Goal: Contribute content: Add original content to the website for others to see

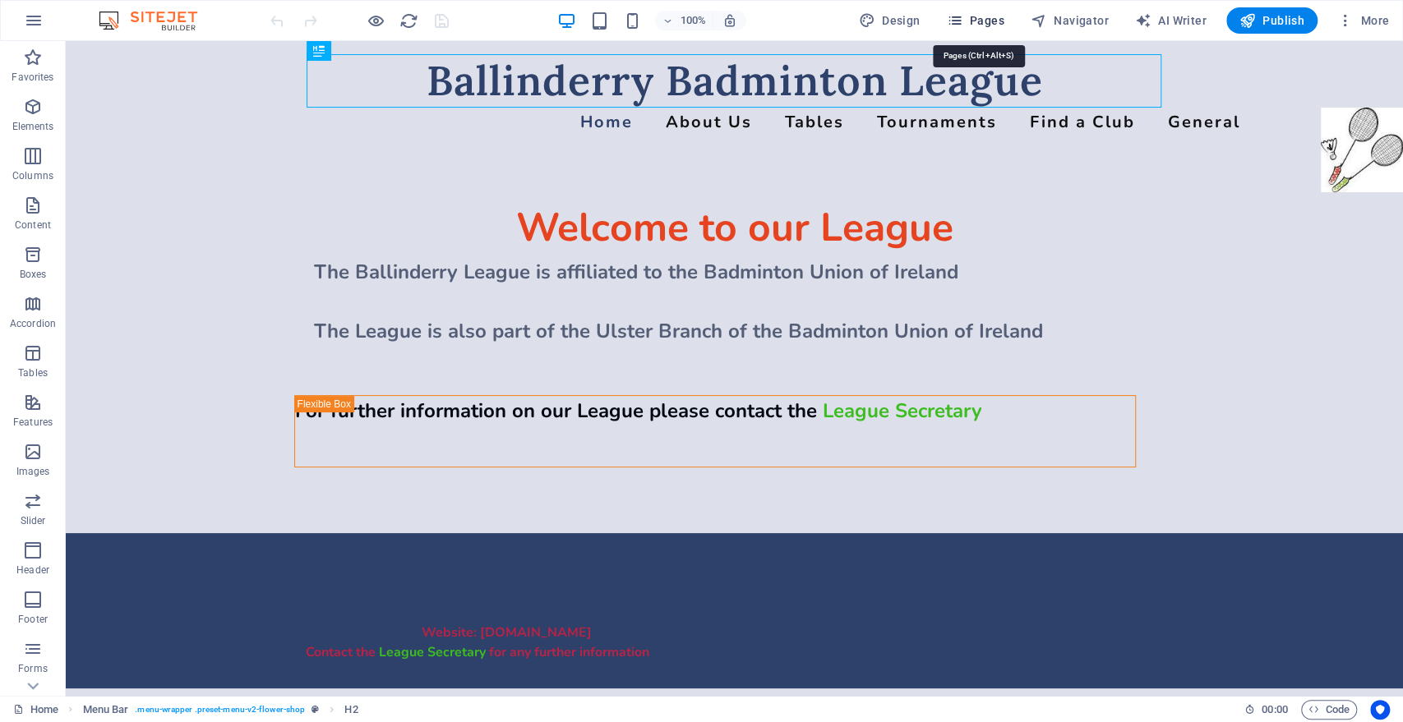
click at [1000, 21] on span "Pages" at bounding box center [975, 20] width 58 height 16
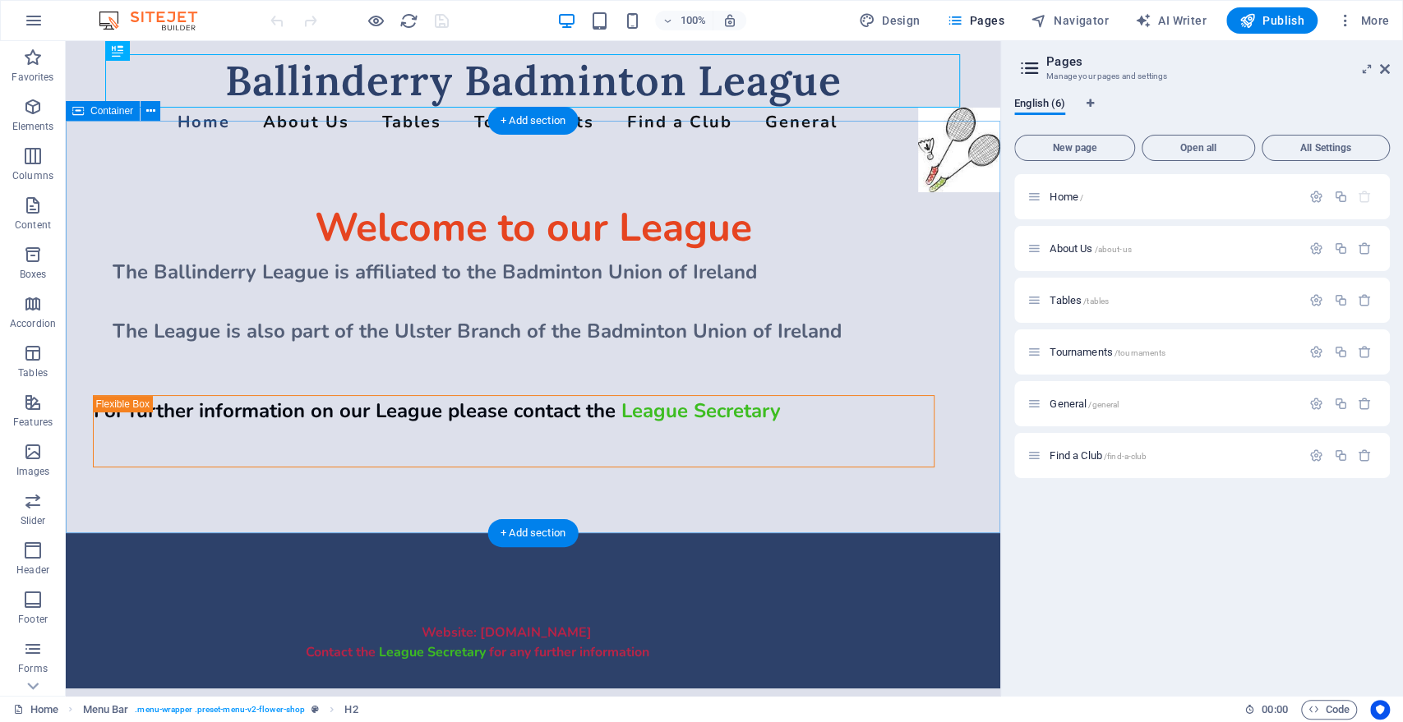
click at [274, 352] on div "Welcome to our League The Ballinderry League is affiliated to the Badminton Uni…" at bounding box center [533, 327] width 934 height 412
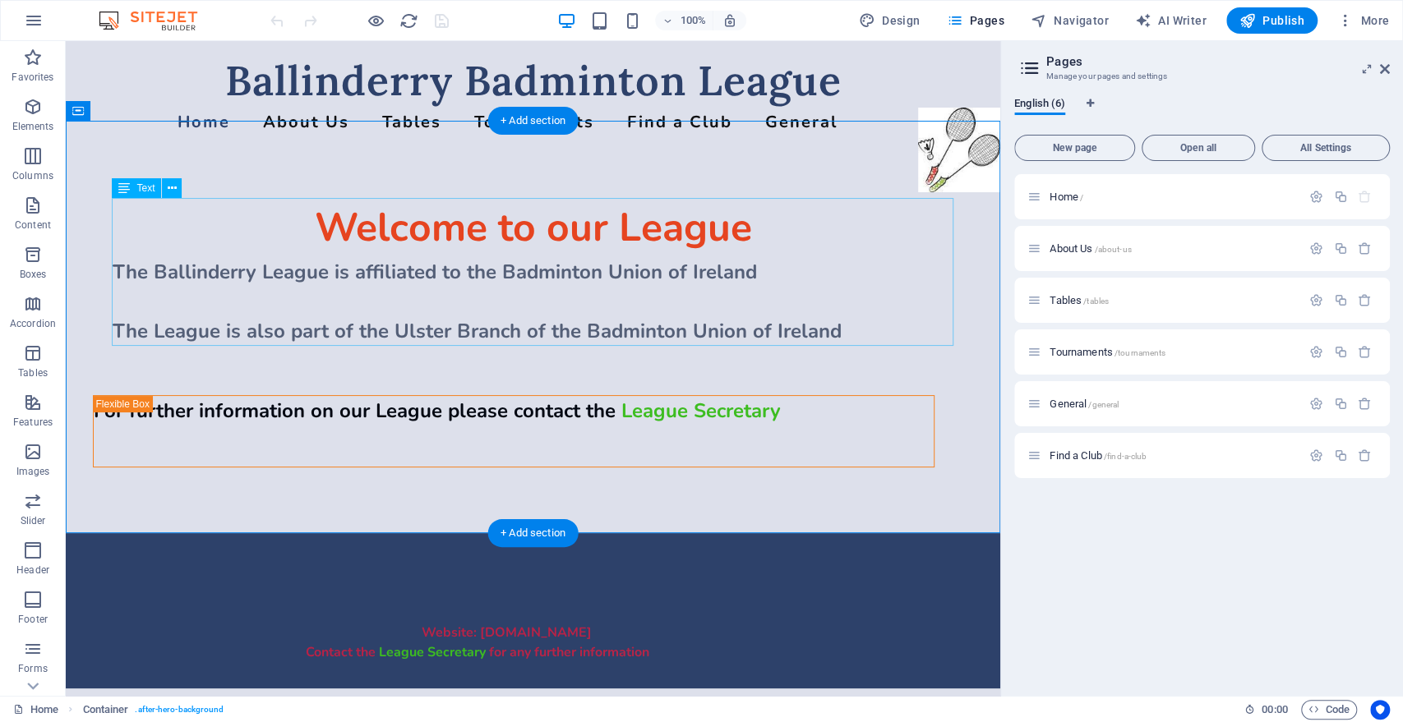
click at [845, 330] on div "Welcome to our League The Ballinderry League is affiliated to the Badminton Uni…" at bounding box center [533, 272] width 841 height 148
click at [468, 369] on div "Welcome to our League The Ballinderry League is affiliated to the Badminton Uni…" at bounding box center [533, 327] width 934 height 412
click at [616, 325] on div "Welcome to our League The Ballinderry League is affiliated to the Badminton Uni…" at bounding box center [533, 272] width 841 height 148
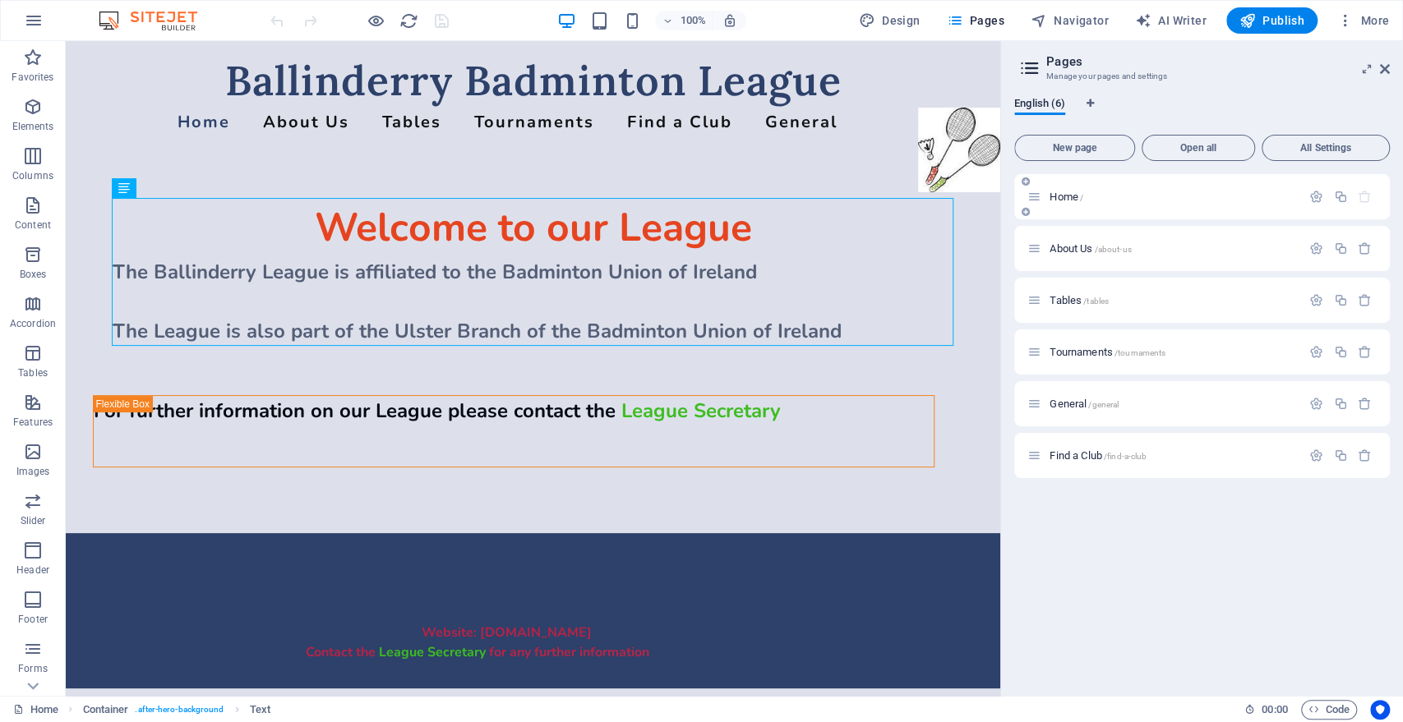
click at [1063, 193] on span "Home /" at bounding box center [1066, 197] width 34 height 12
click at [173, 190] on icon at bounding box center [172, 188] width 9 height 17
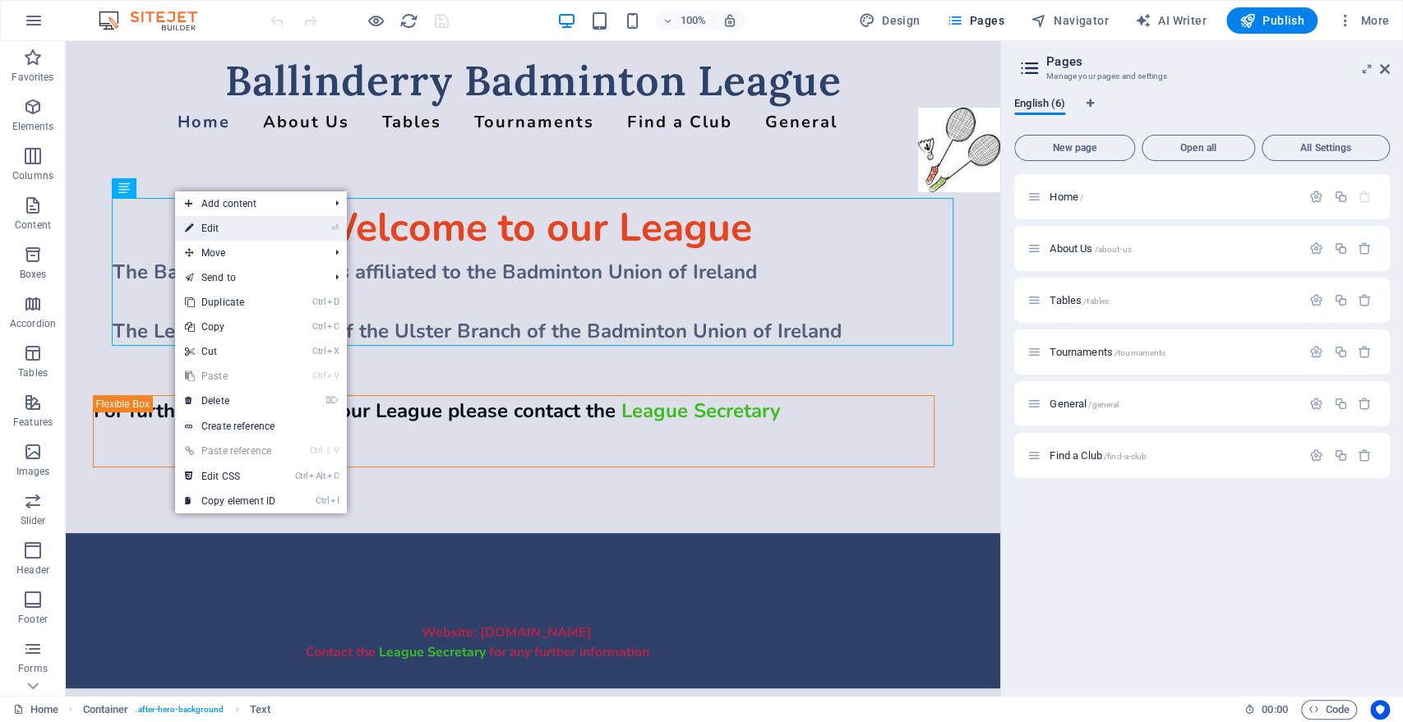
click at [200, 228] on link "⏎ Edit" at bounding box center [230, 228] width 110 height 25
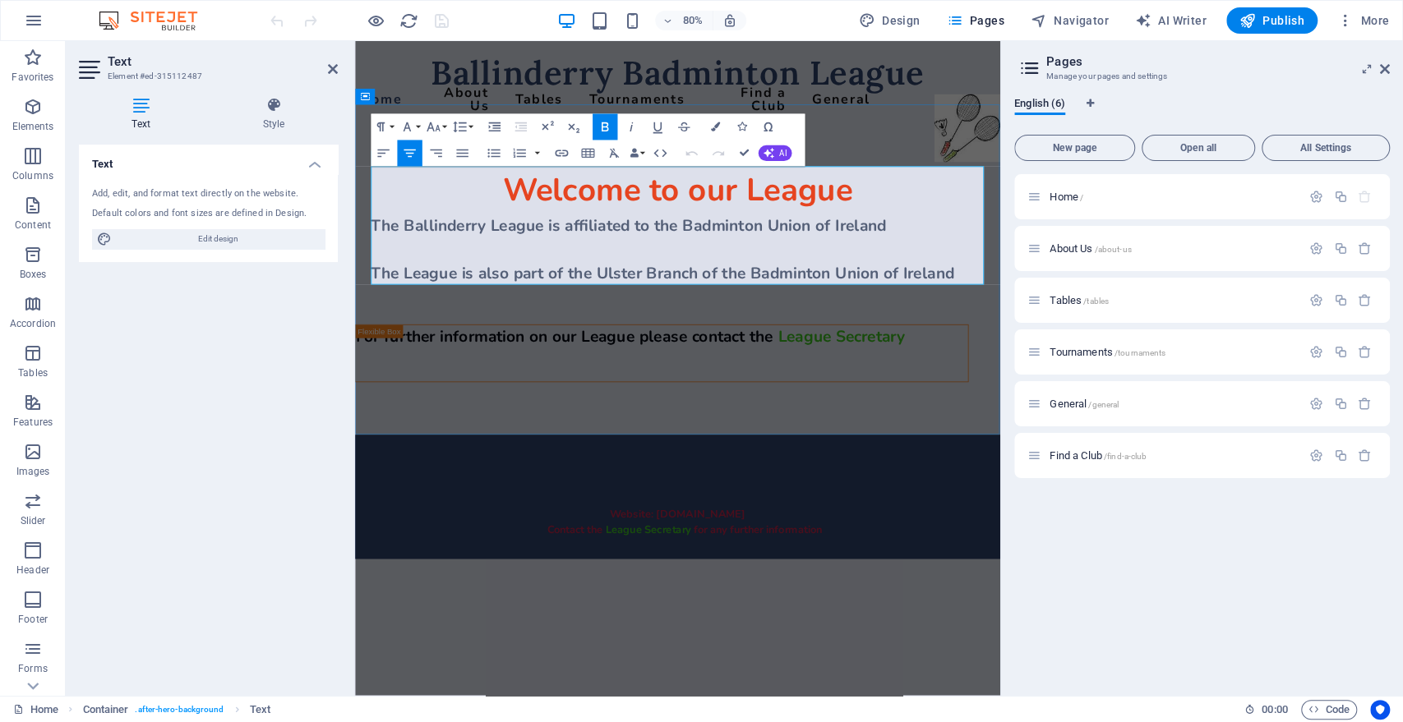
click at [1107, 330] on p "The League is also part of the Ulster Branch of the Badminton Union of Ireland" at bounding box center [758, 331] width 767 height 30
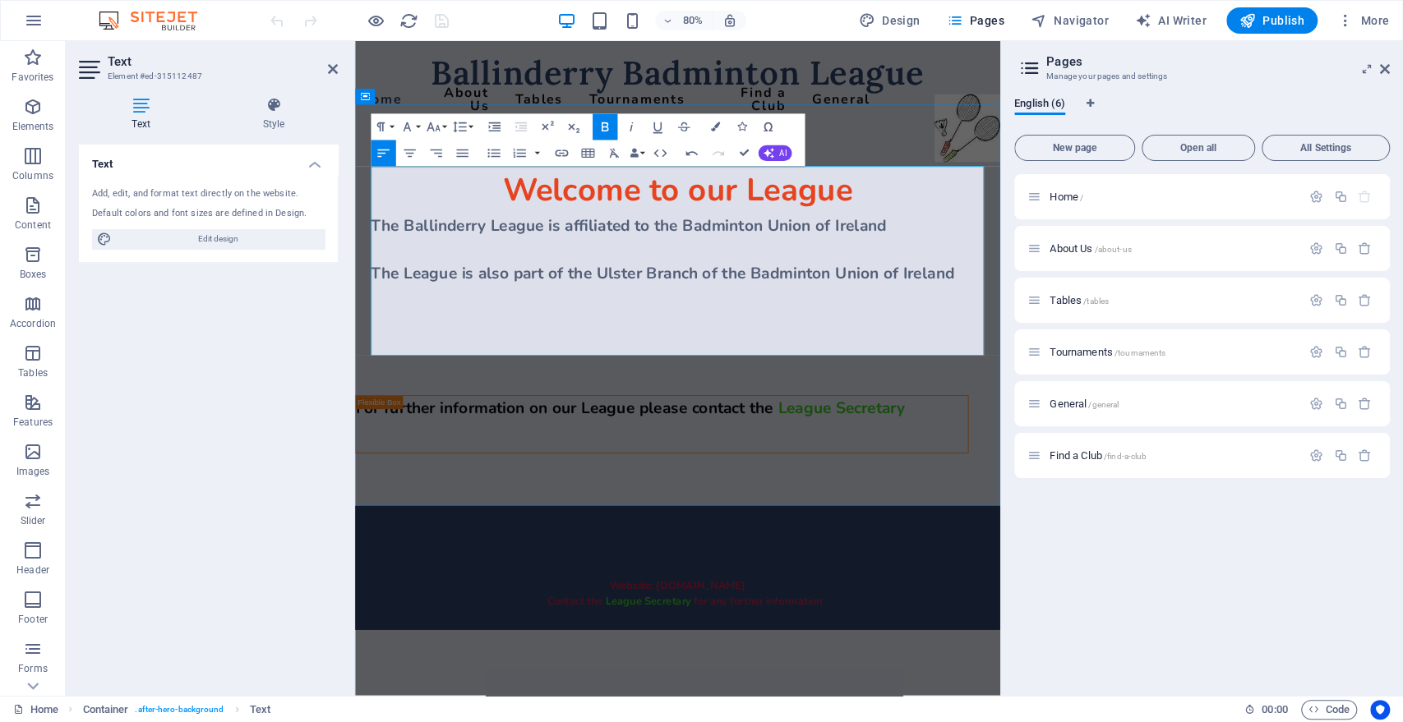
click at [409, 376] on p "​" at bounding box center [758, 390] width 767 height 30
click at [394, 371] on p "​" at bounding box center [758, 361] width 767 height 30
click at [473, 371] on p "​" at bounding box center [758, 361] width 767 height 30
click at [1103, 323] on p "The League is also part of the Ulster Branch of the Badminton Union of Ireland" at bounding box center [758, 331] width 767 height 30
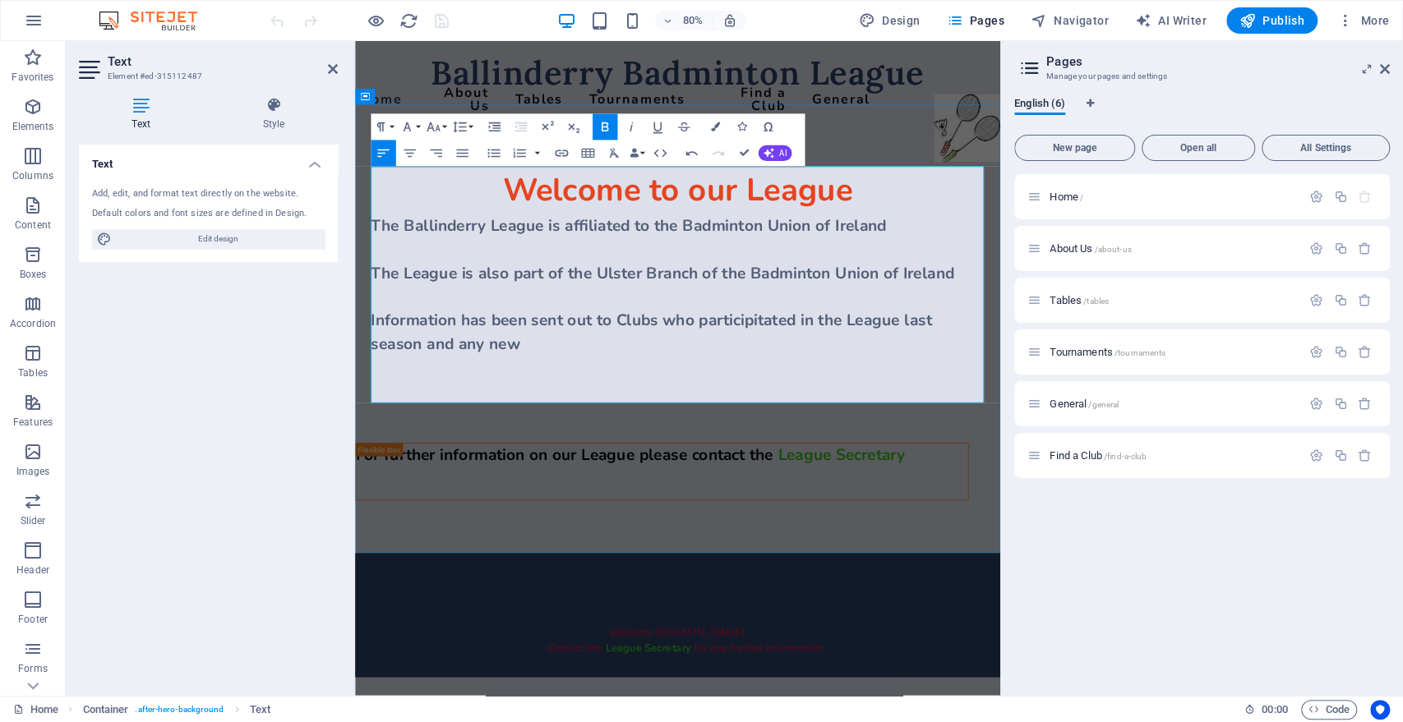
click at [483, 417] on span "Information has been sent out to Clubs who participitated in the League last se…" at bounding box center [725, 405] width 701 height 56
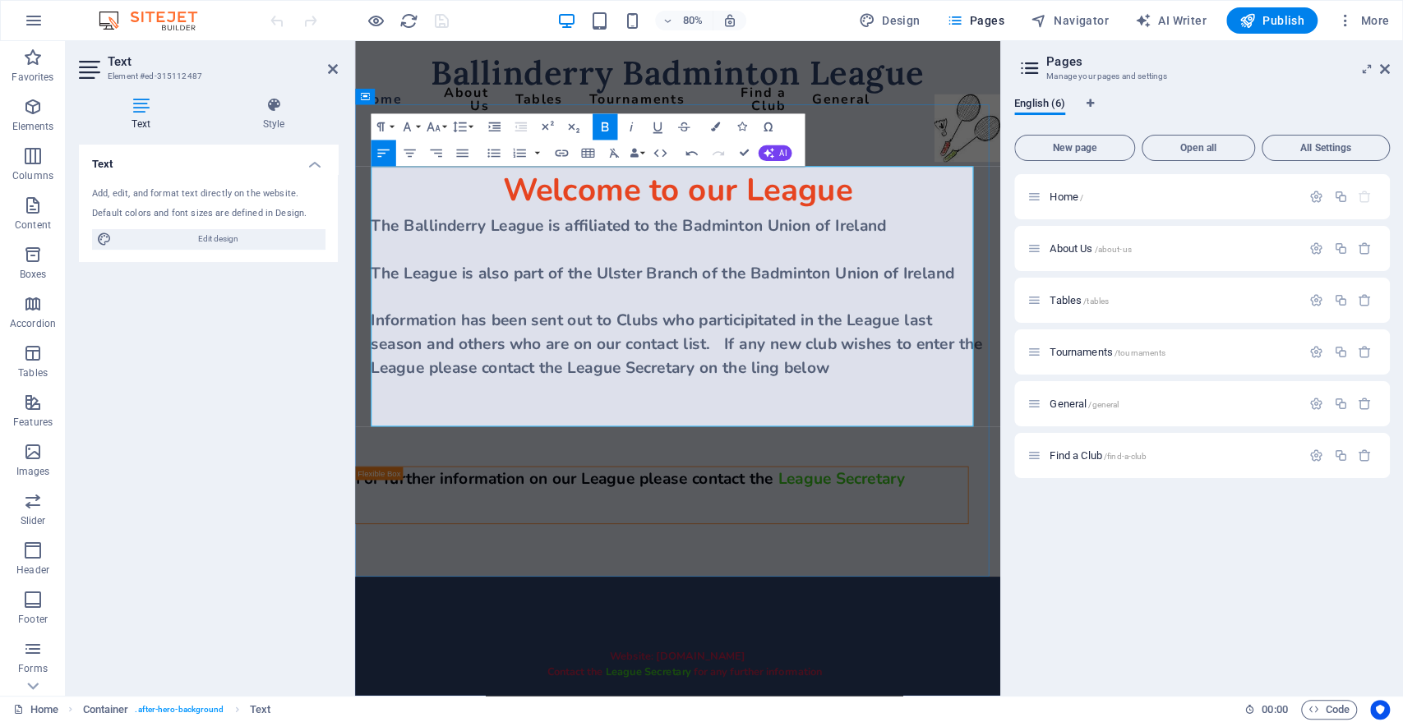
click at [375, 391] on span "Information has been sent out to Clubs who participitated in the League last se…" at bounding box center [757, 419] width 764 height 85
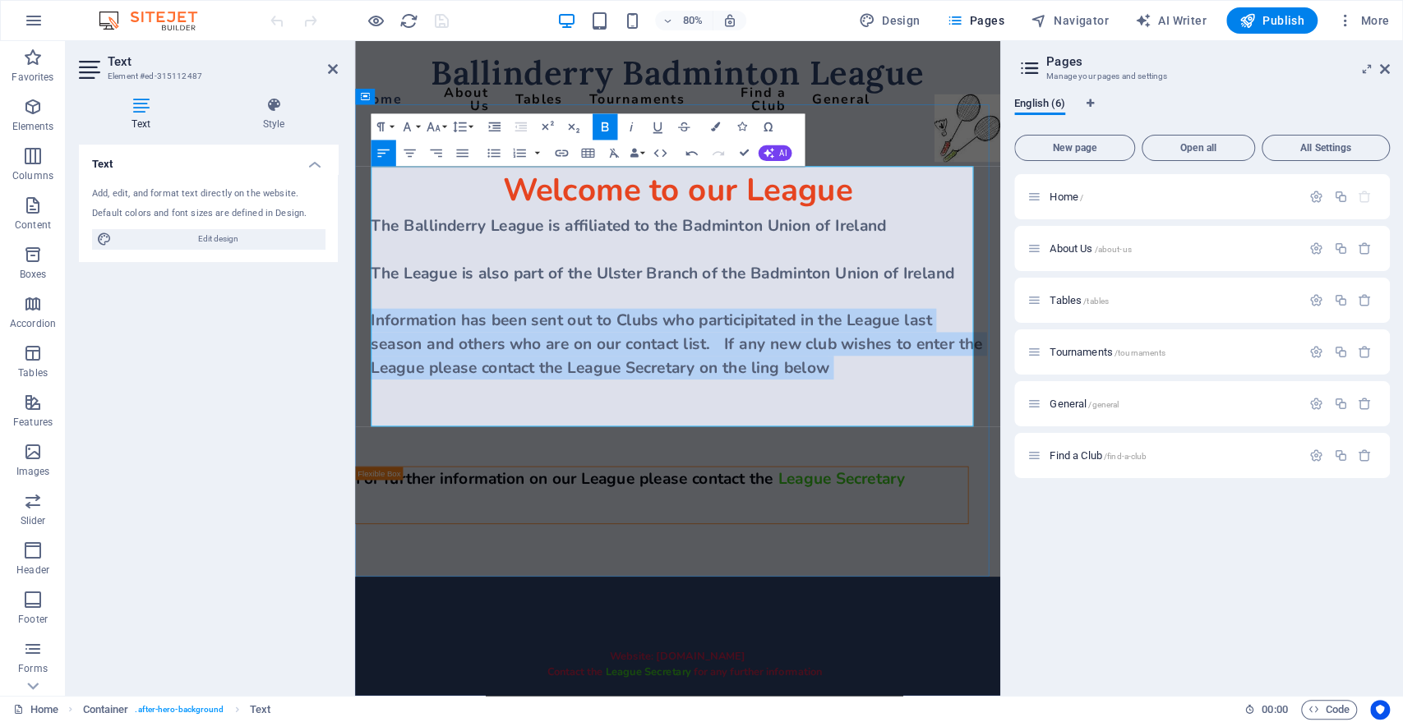
drag, startPoint x: 375, startPoint y: 391, endPoint x: 973, endPoint y: 461, distance: 601.4
click at [973, 461] on span "Information has been sent out to Clubs who participitated in the League last se…" at bounding box center [757, 419] width 764 height 85
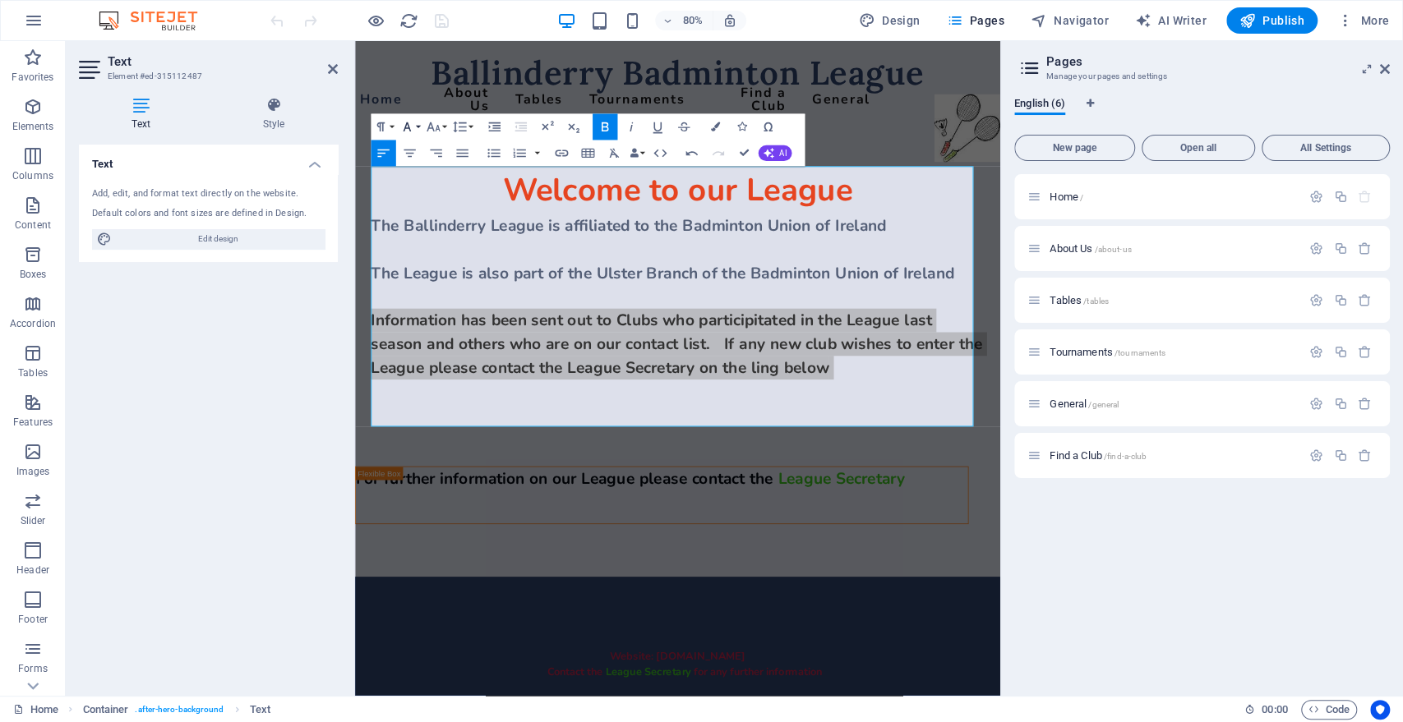
click at [416, 125] on button "Font Family" at bounding box center [409, 127] width 25 height 26
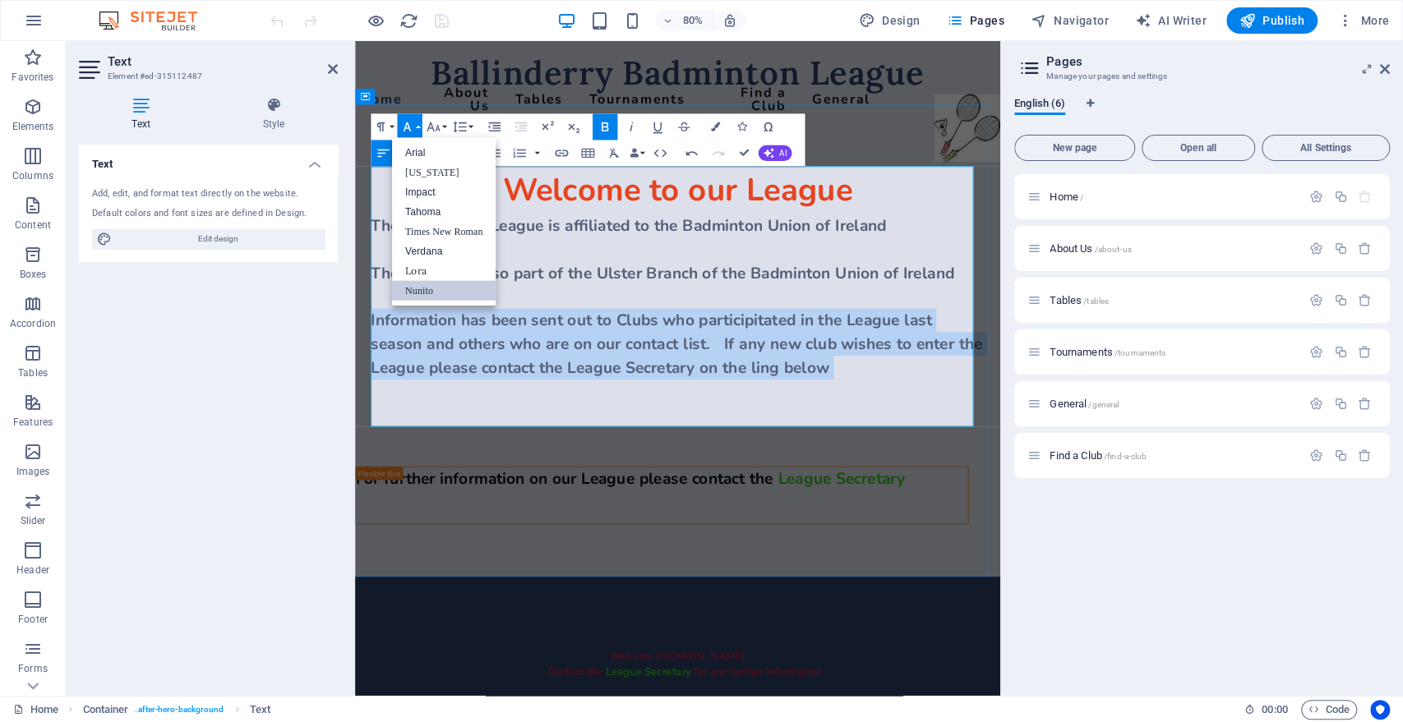
click at [580, 377] on span "Information has been sent out to Clubs who participitated in the League last se…" at bounding box center [757, 419] width 764 height 85
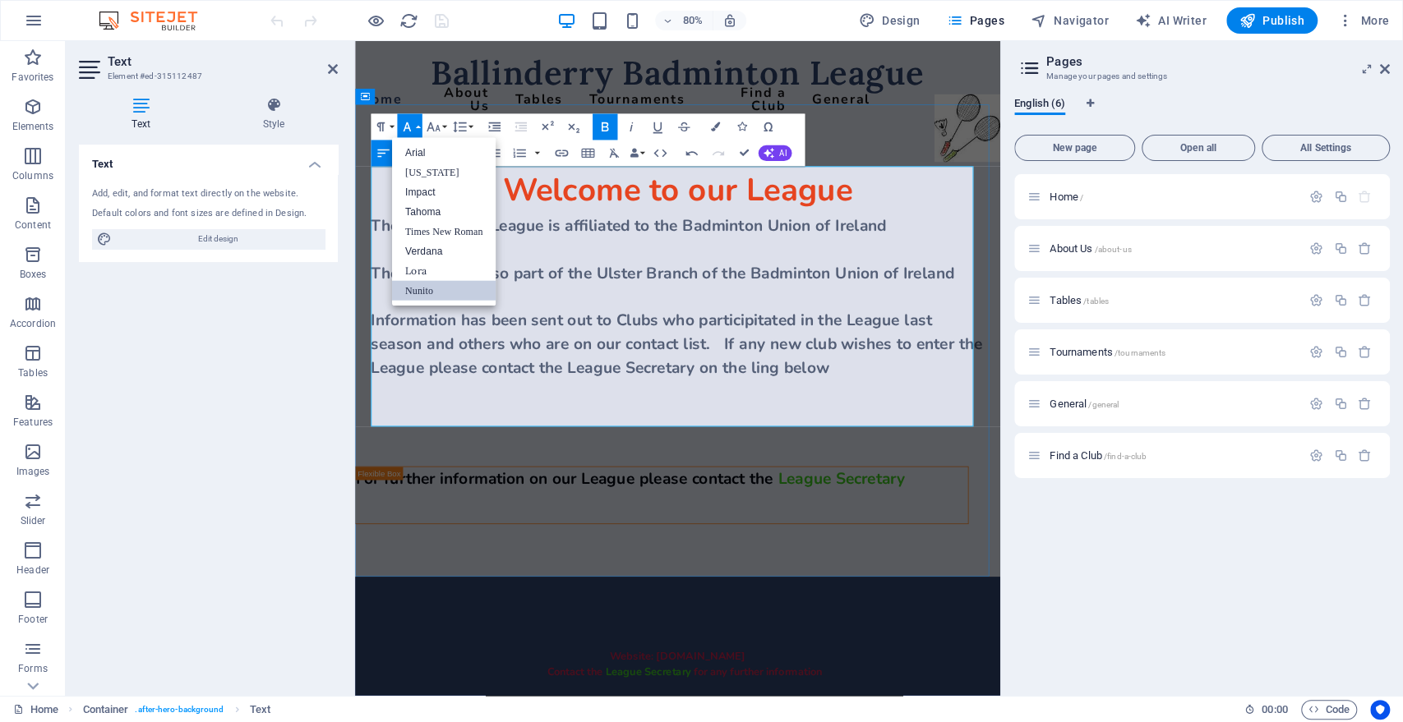
drag, startPoint x: 459, startPoint y: 398, endPoint x: 431, endPoint y: 403, distance: 29.0
click at [458, 399] on span "Information has been sent out to Clubs who participitated in the League last se…" at bounding box center [757, 419] width 764 height 85
click at [588, 377] on span "Information has been sent out to Clubs who participitated in the League last se…" at bounding box center [757, 419] width 764 height 85
click at [417, 127] on button "Font Family" at bounding box center [409, 127] width 25 height 26
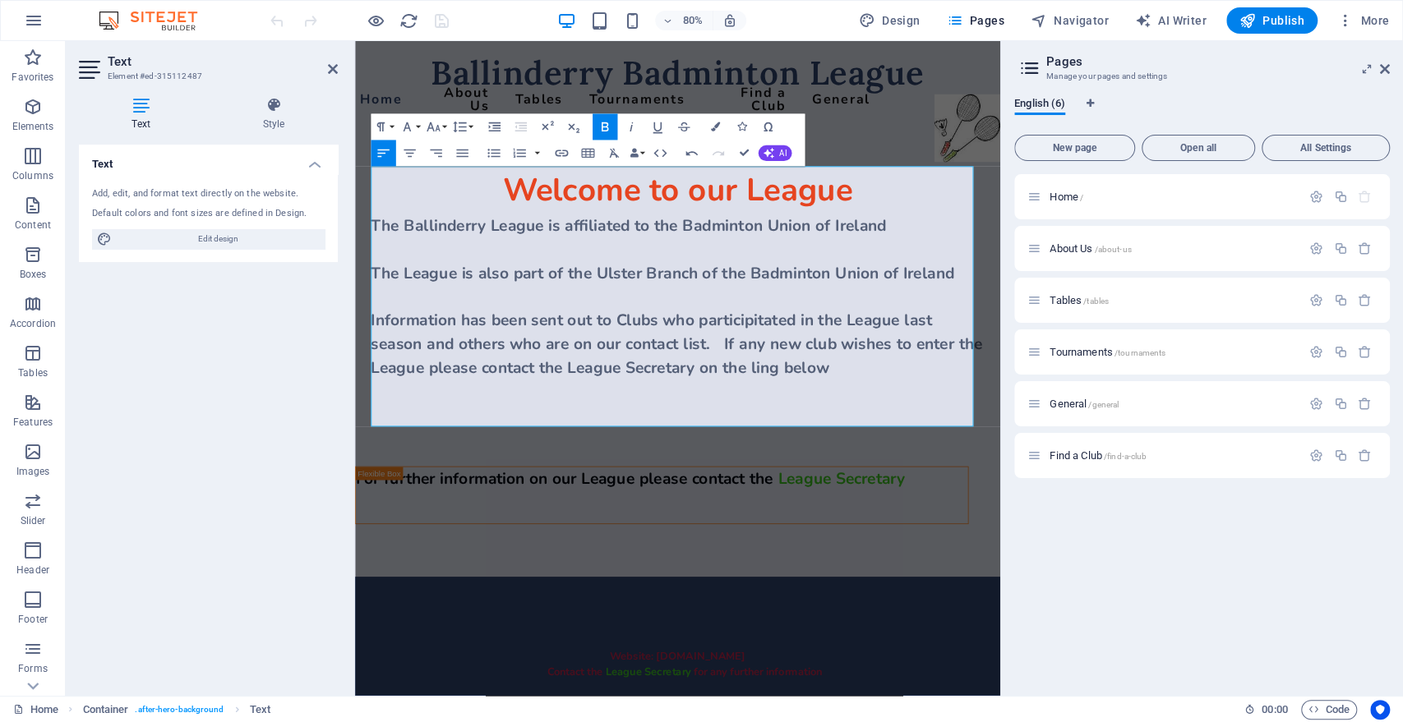
click at [135, 104] on icon at bounding box center [141, 105] width 124 height 16
click at [220, 238] on span "Edit design" at bounding box center [218, 239] width 203 height 20
select select "px"
select select "400"
select select "px"
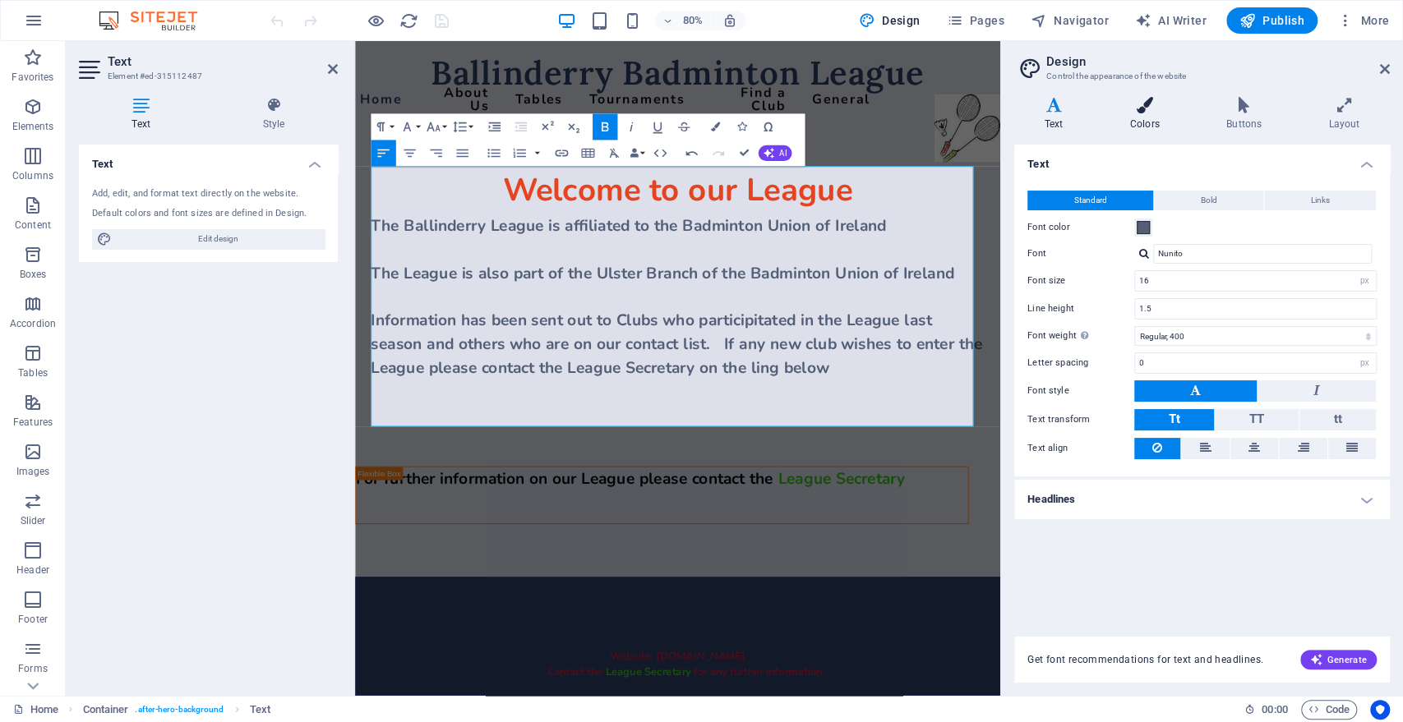
click at [1142, 109] on icon at bounding box center [1144, 105] width 90 height 16
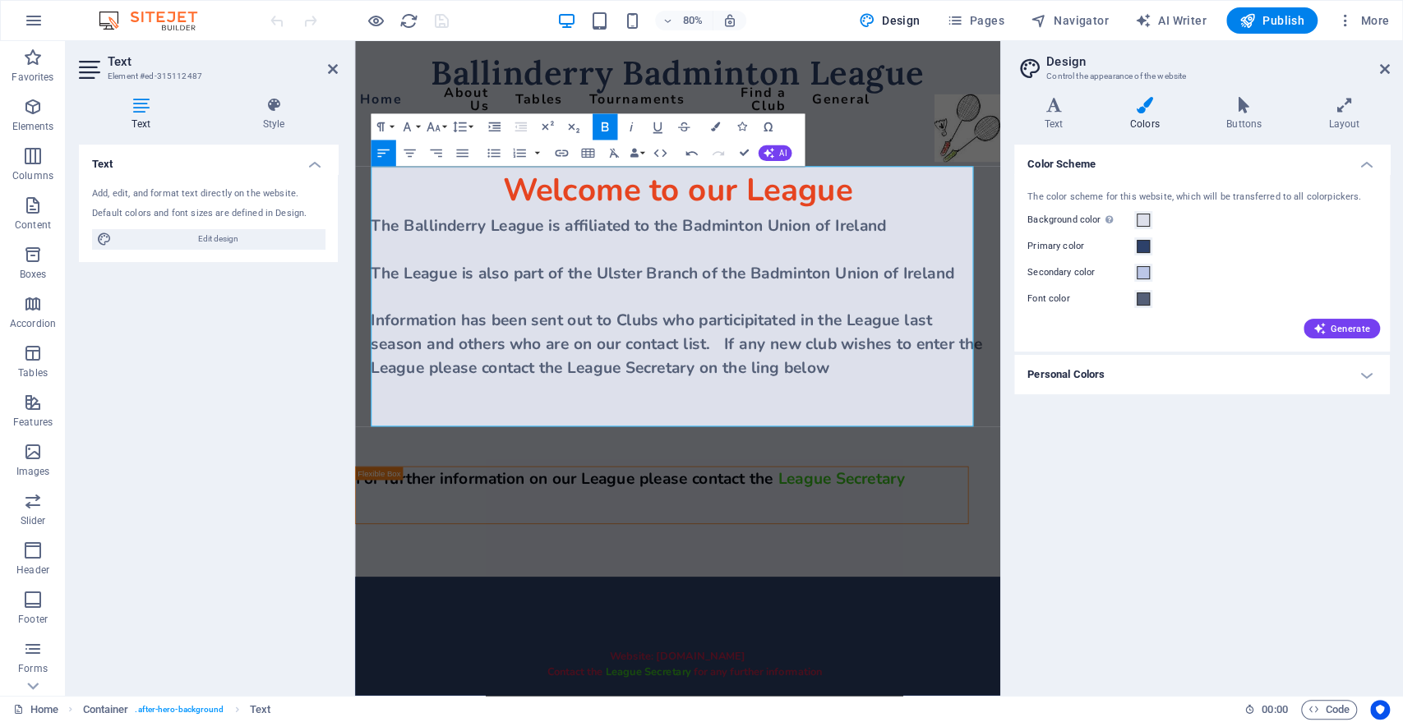
click at [1146, 114] on h4 "Colors" at bounding box center [1147, 114] width 96 height 35
click at [492, 377] on span "Information has been sent out to Clubs who participitated in the League last se…" at bounding box center [757, 419] width 764 height 85
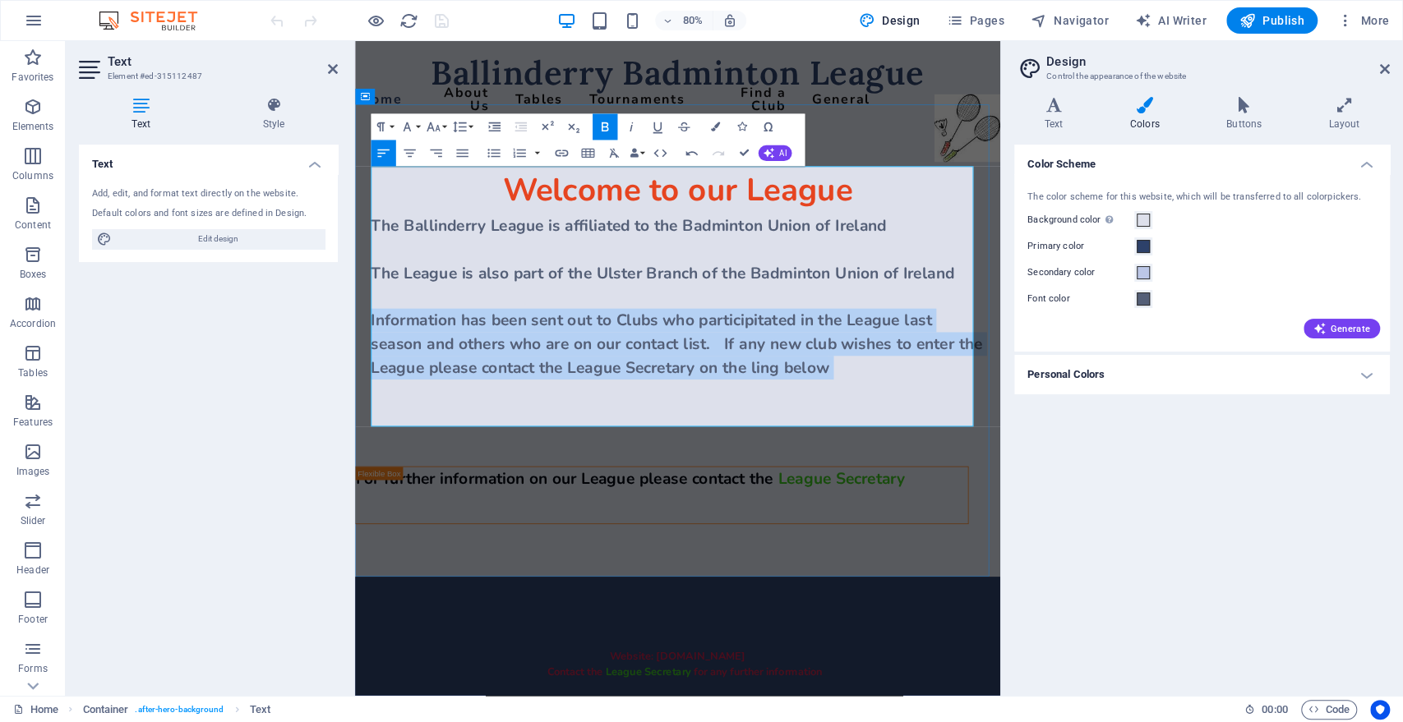
drag, startPoint x: 374, startPoint y: 386, endPoint x: 907, endPoint y: 416, distance: 534.1
click at [984, 452] on span "Information has been sent out to Clubs who participitated in the League last se…" at bounding box center [757, 419] width 764 height 85
drag, startPoint x: 874, startPoint y: 412, endPoint x: 803, endPoint y: 410, distance: 71.5
click at [803, 410] on span "Information has been sent out to Clubs who participitated in the League last se…" at bounding box center [757, 419] width 764 height 85
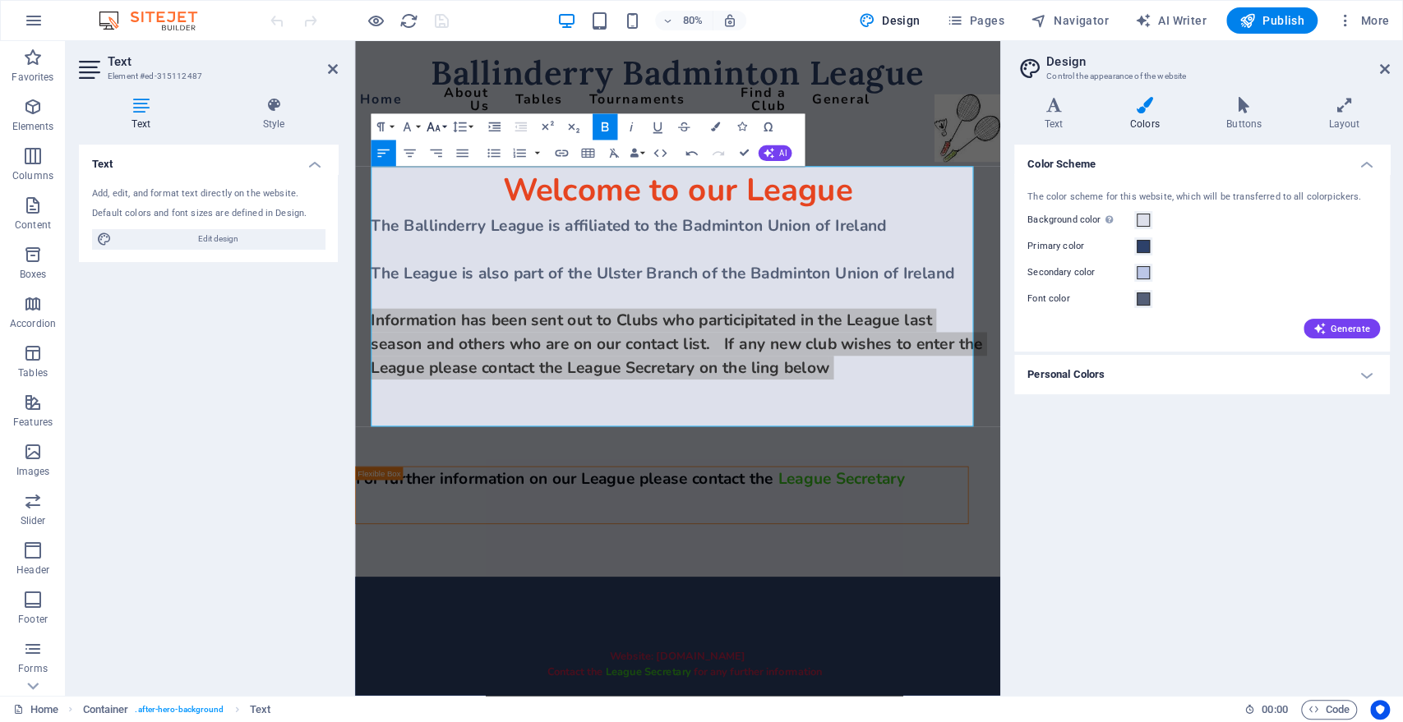
click at [444, 126] on button "Font Size" at bounding box center [435, 127] width 25 height 26
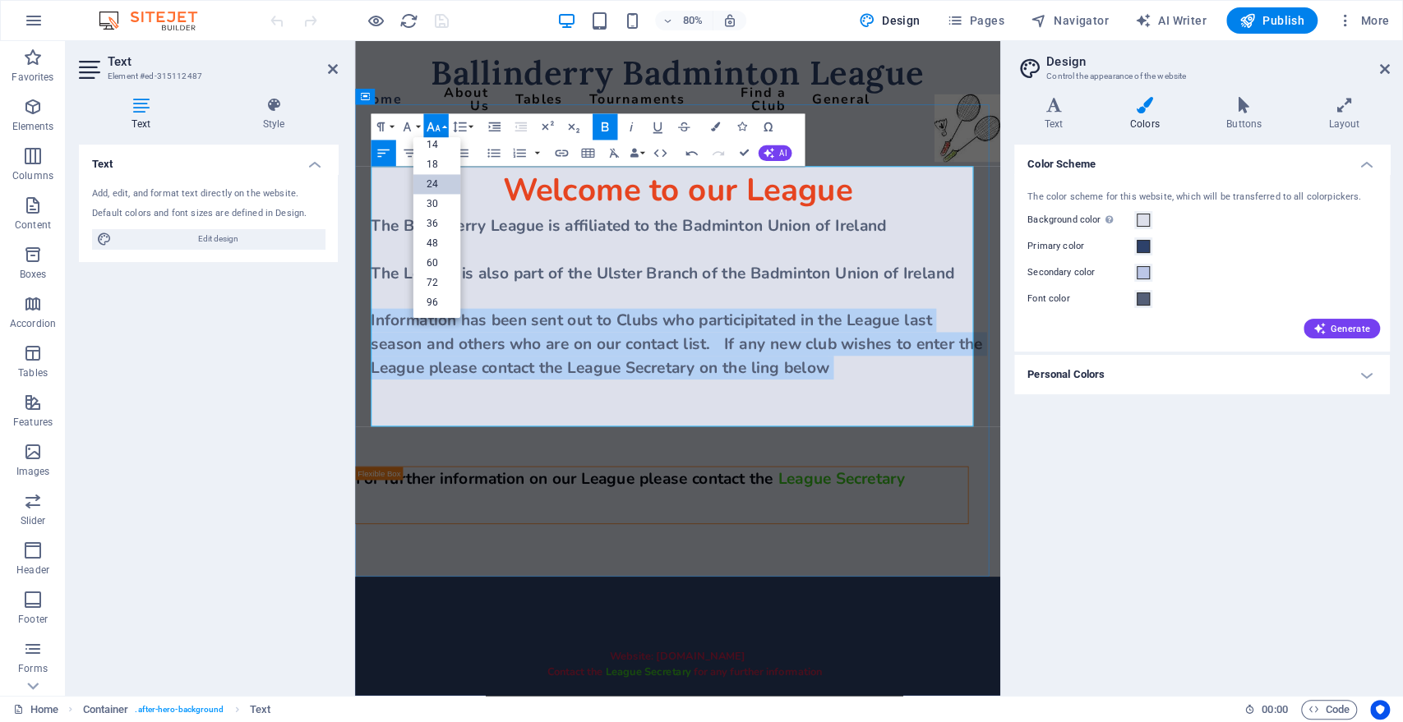
click at [541, 380] on span "Information has been sent out to Clubs who participitated in the League last se…" at bounding box center [757, 419] width 764 height 85
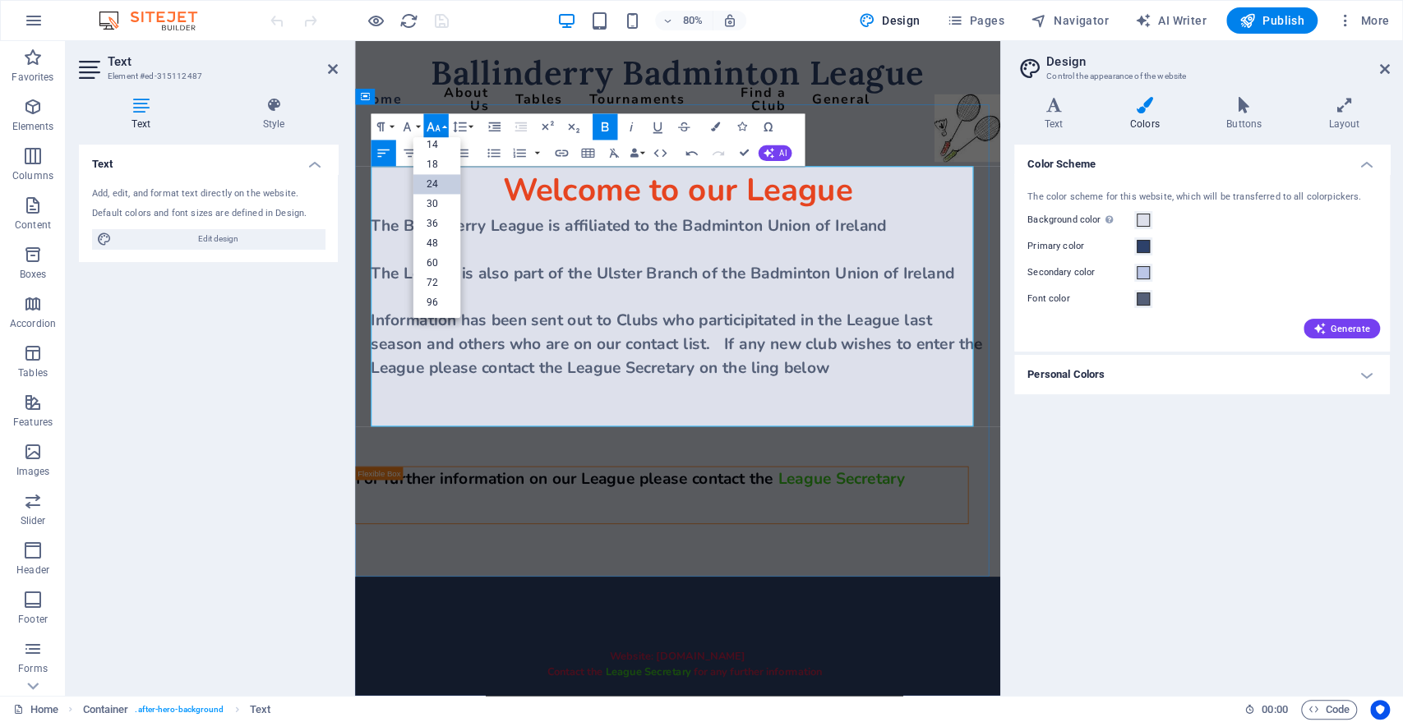
click at [587, 312] on strong at bounding box center [527, 301] width 305 height 26
click at [445, 127] on button "Font Size" at bounding box center [435, 127] width 25 height 26
click at [822, 366] on p "​" at bounding box center [758, 361] width 767 height 30
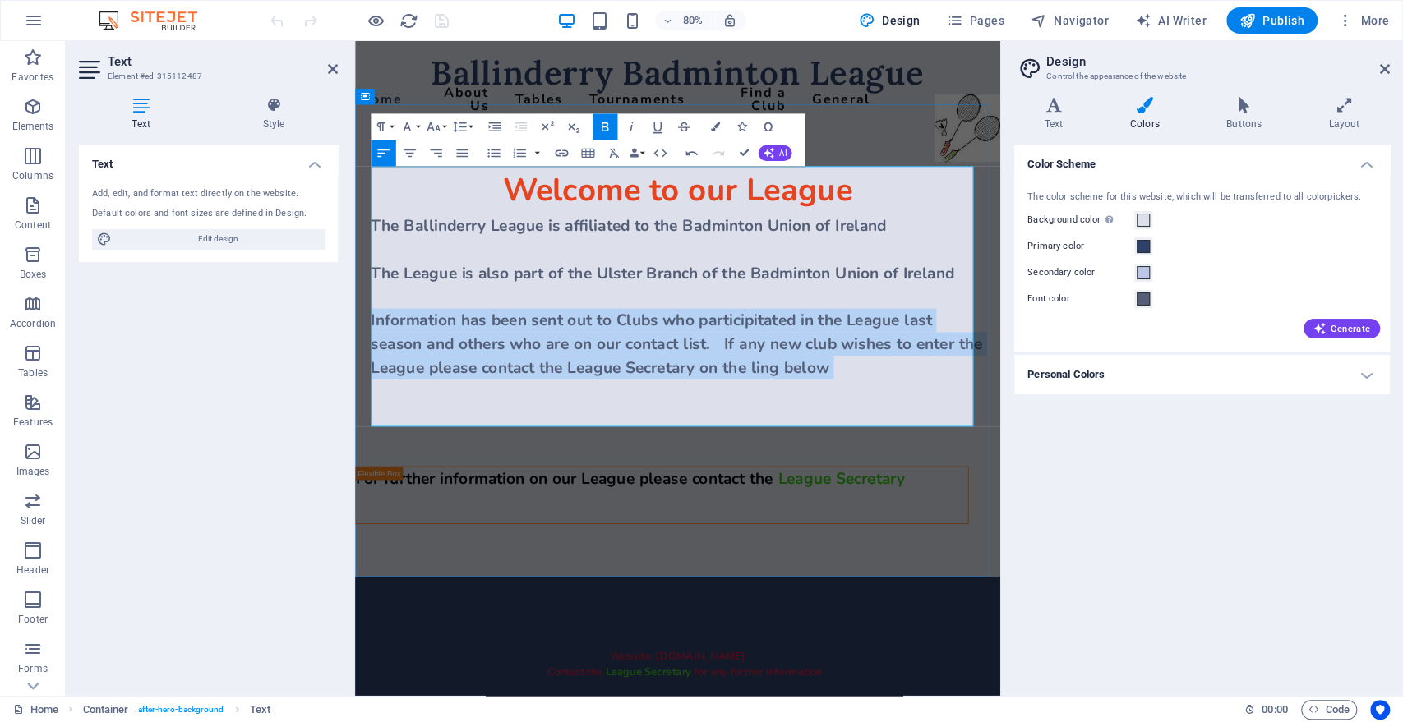
drag, startPoint x: 990, startPoint y: 454, endPoint x: 376, endPoint y: 392, distance: 616.8
click at [376, 392] on p "Information has been sent out to Clubs who participitated in the League last se…" at bounding box center [758, 419] width 767 height 89
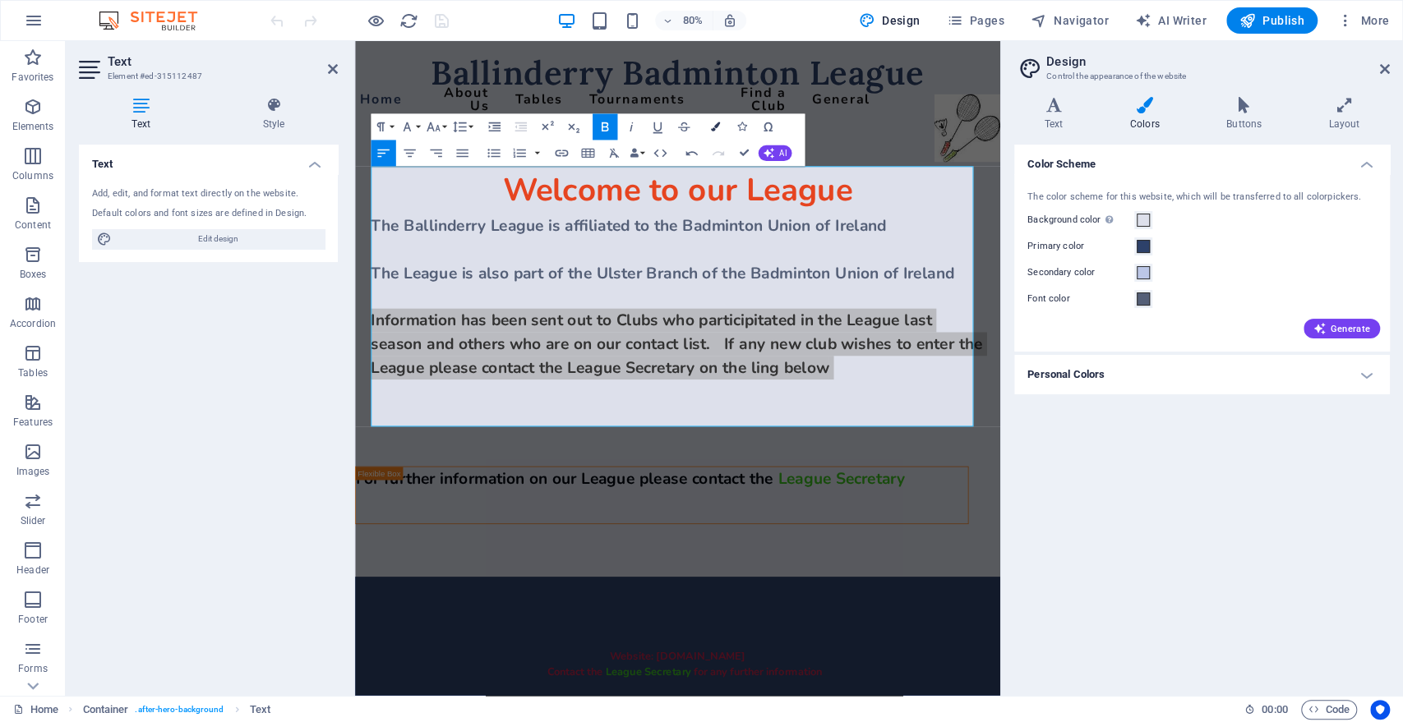
click at [717, 127] on icon "button" at bounding box center [715, 126] width 9 height 9
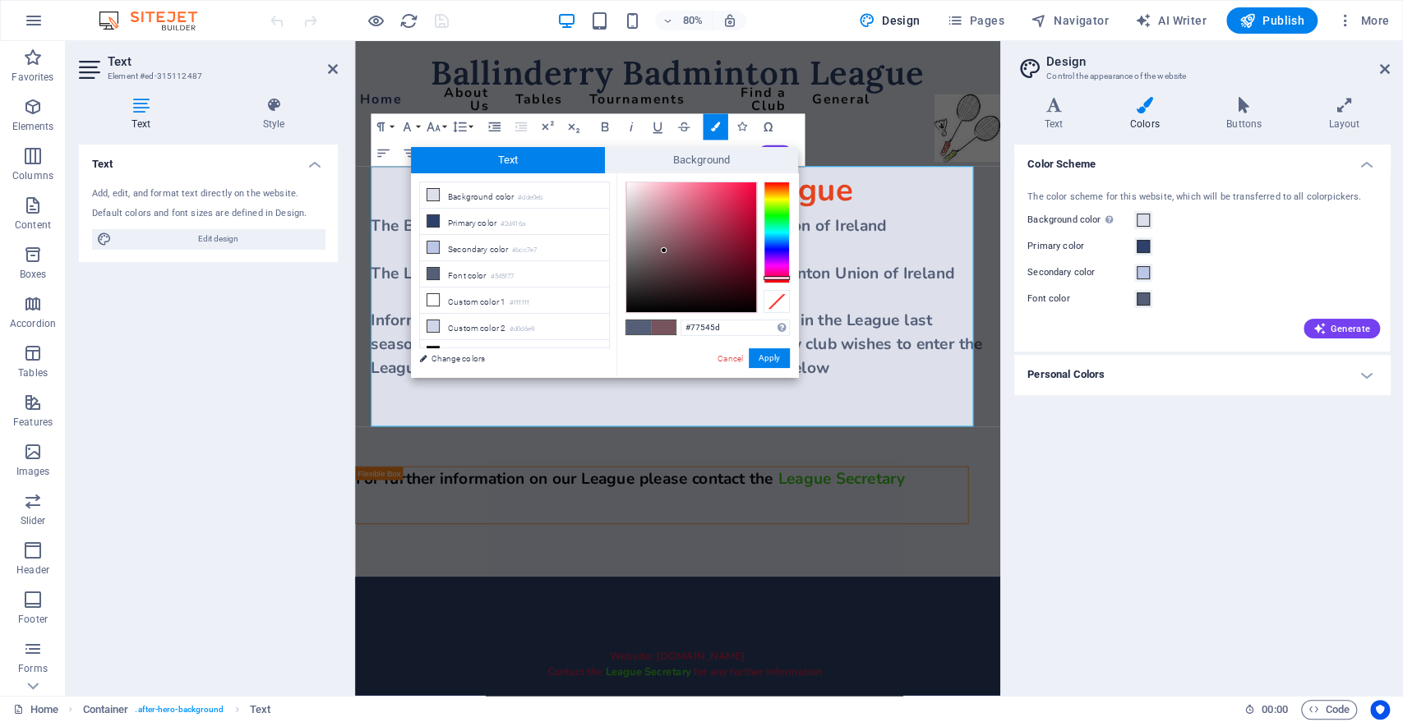
click at [782, 278] on div at bounding box center [776, 233] width 26 height 102
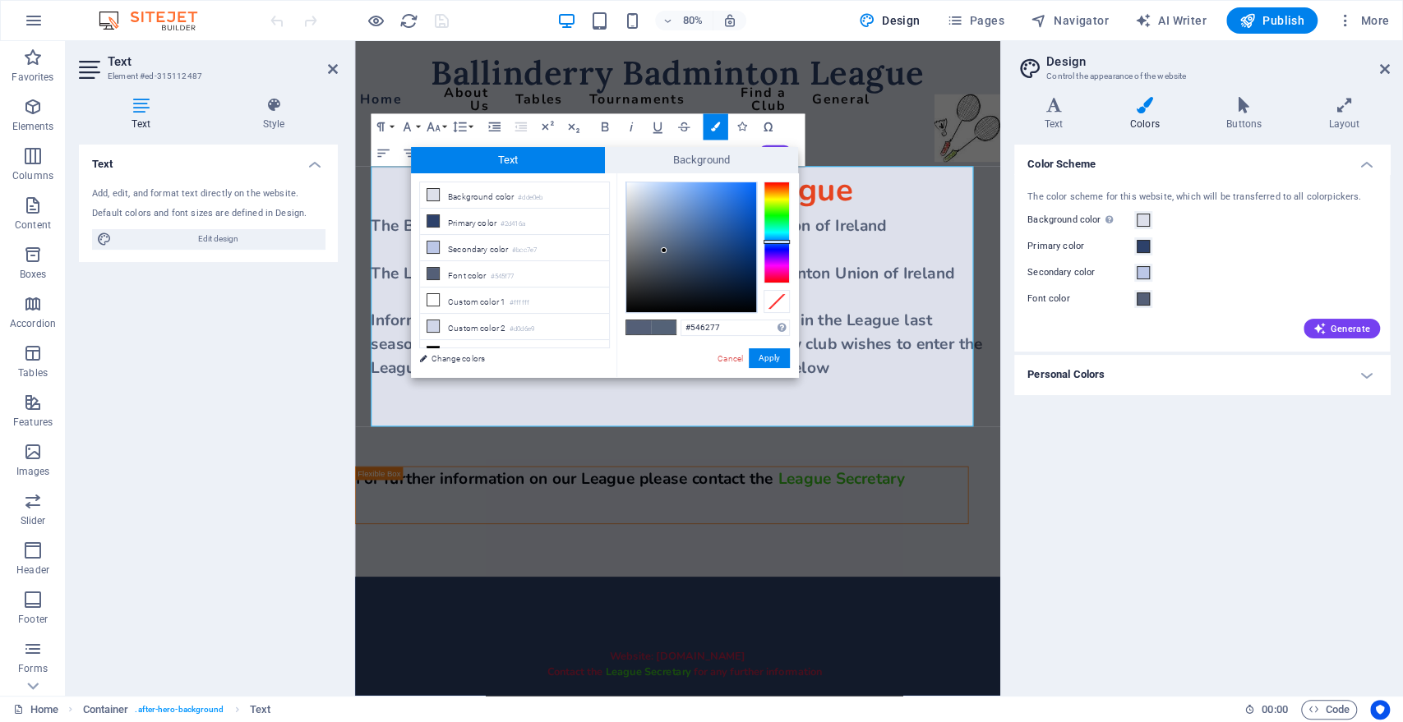
click at [771, 242] on div at bounding box center [776, 233] width 26 height 102
click at [772, 276] on div at bounding box center [776, 233] width 26 height 102
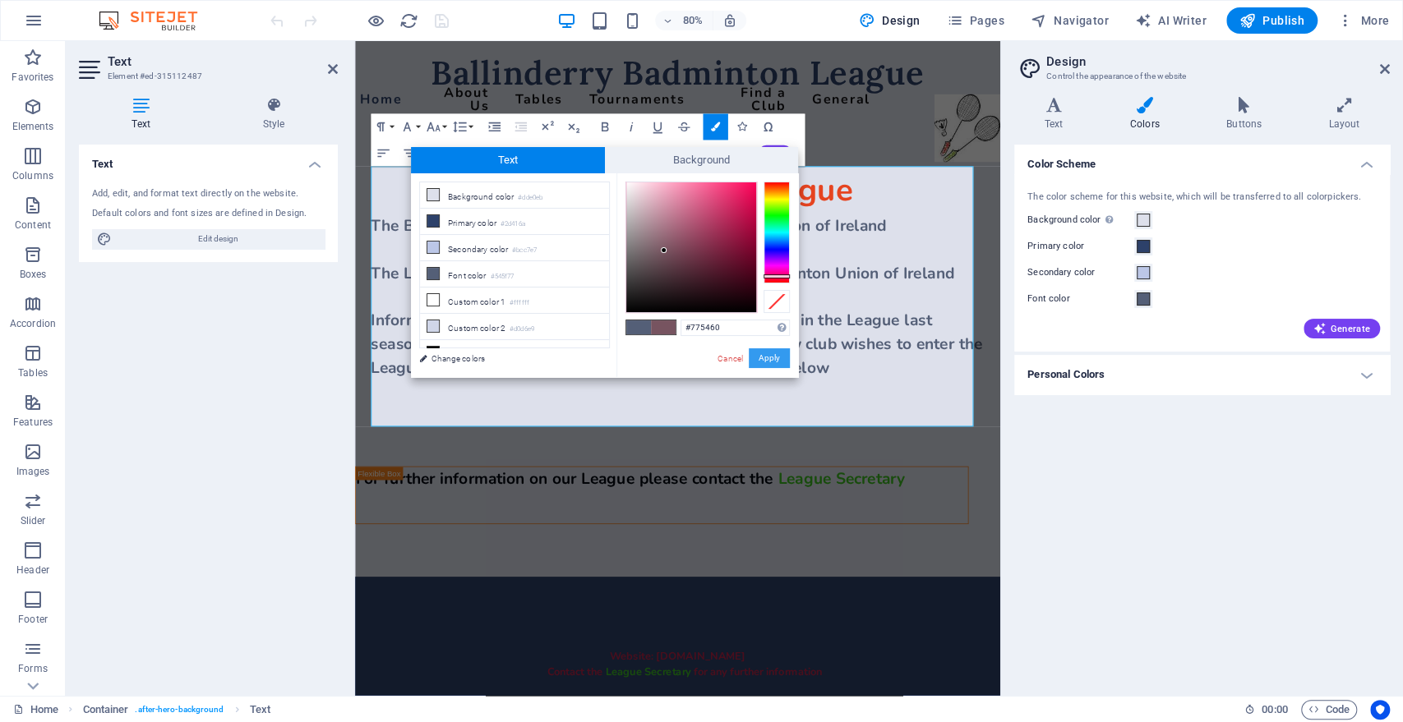
click at [756, 354] on button "Apply" at bounding box center [768, 358] width 41 height 20
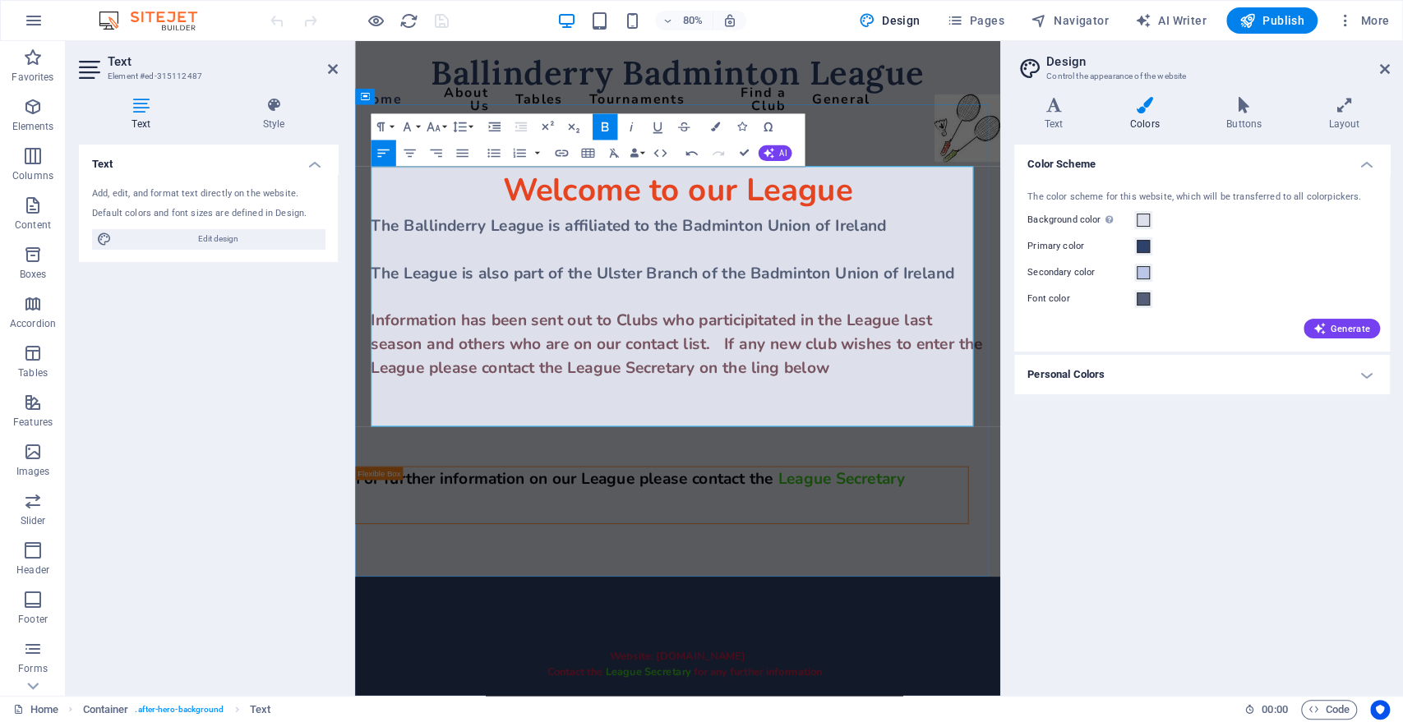
click at [863, 360] on p "​" at bounding box center [758, 361] width 767 height 30
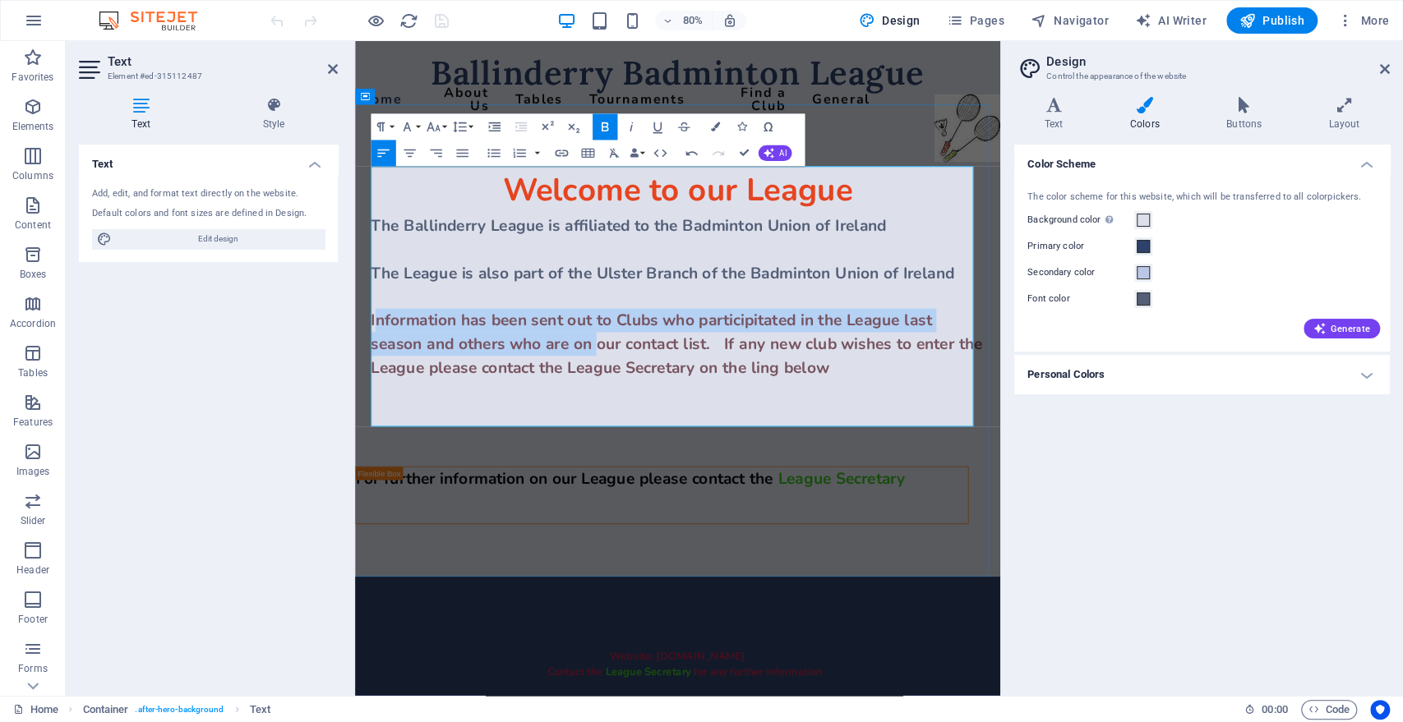
drag, startPoint x: 378, startPoint y: 385, endPoint x: 630, endPoint y: 415, distance: 254.0
click at [656, 418] on span "Information has been sent out to Clubs who participitated in the League last se…" at bounding box center [757, 419] width 764 height 85
click at [530, 377] on span "Information has been sent out to Clubs who participitated in the League last se…" at bounding box center [757, 419] width 764 height 85
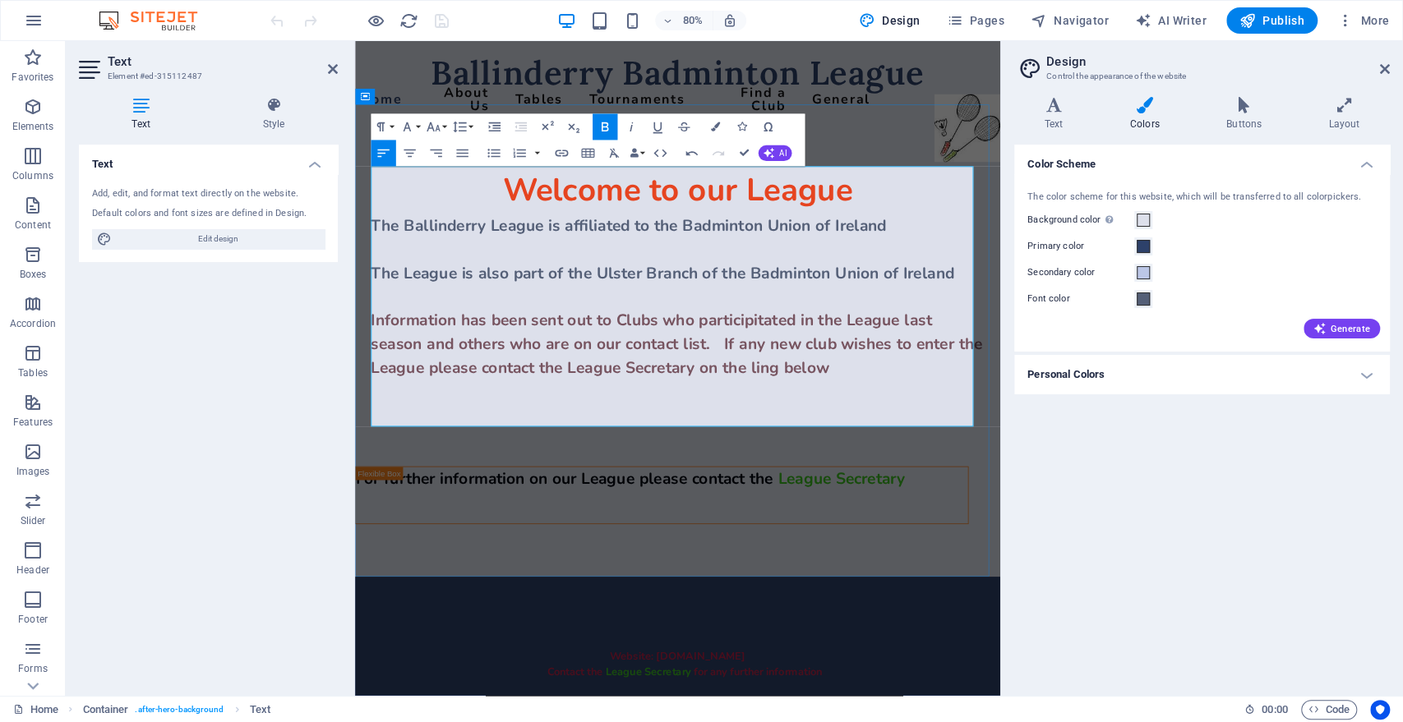
drag, startPoint x: 374, startPoint y: 385, endPoint x: 998, endPoint y: 459, distance: 628.8
click at [998, 459] on p "Information has been sent out to Clubs who participitated in the League last se…" at bounding box center [758, 419] width 767 height 89
click at [715, 126] on icon "button" at bounding box center [715, 126] width 9 height 9
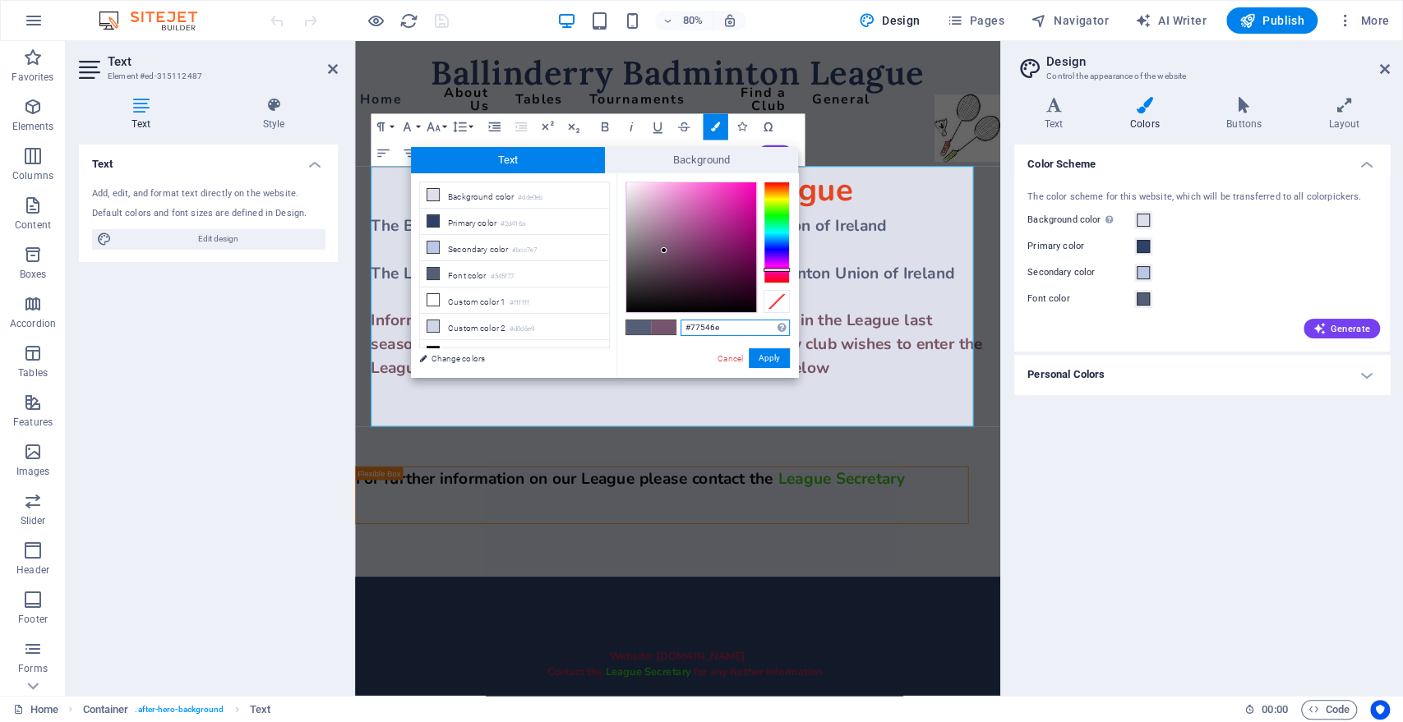
click at [773, 269] on div at bounding box center [776, 233] width 26 height 102
click at [764, 367] on div "Cancel Apply" at bounding box center [753, 358] width 74 height 21
click at [770, 359] on button "Apply" at bounding box center [768, 358] width 41 height 20
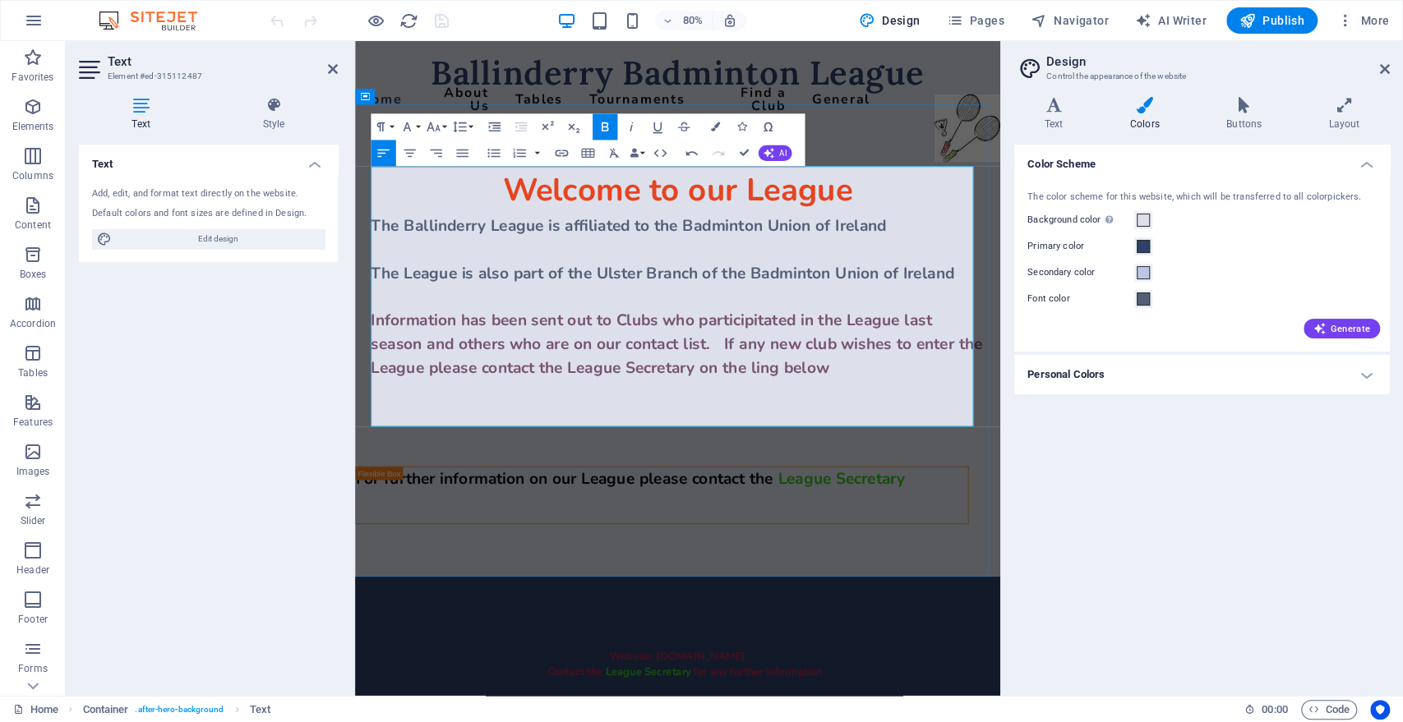
click at [884, 405] on span "Information has been sent out to Clubs who participitated in the League last se…" at bounding box center [757, 419] width 764 height 85
click at [886, 377] on span "Information has been sent out to Clubs who participitated in the League last se…" at bounding box center [757, 419] width 764 height 85
click at [1092, 261] on p "The Ballinderry League is affiliated to the Badminton Union of Ireland" at bounding box center [758, 272] width 767 height 30
click at [1149, 106] on icon at bounding box center [1144, 105] width 90 height 16
click at [1145, 106] on icon at bounding box center [1144, 105] width 90 height 16
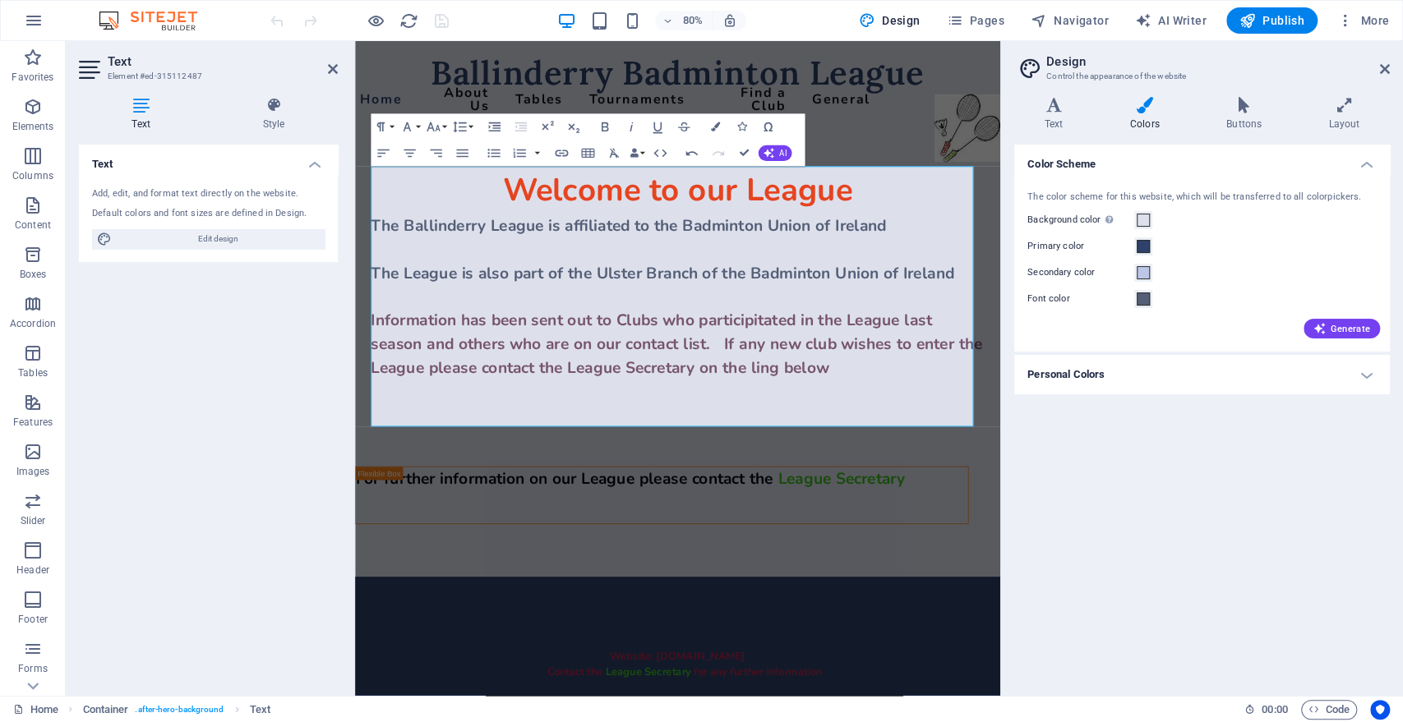
click at [1143, 111] on icon at bounding box center [1144, 105] width 90 height 16
drag, startPoint x: 664, startPoint y: 231, endPoint x: 680, endPoint y: 228, distance: 16.6
click at [680, 228] on span "Welcome to our League" at bounding box center [758, 227] width 437 height 54
click at [643, 274] on span "The Ballinderry League is affiliated to the Badminton Union of Ireland" at bounding box center [697, 272] width 644 height 26
click at [378, 388] on span "Information has been sent out to Clubs who participitated in the League last se…" at bounding box center [757, 419] width 764 height 85
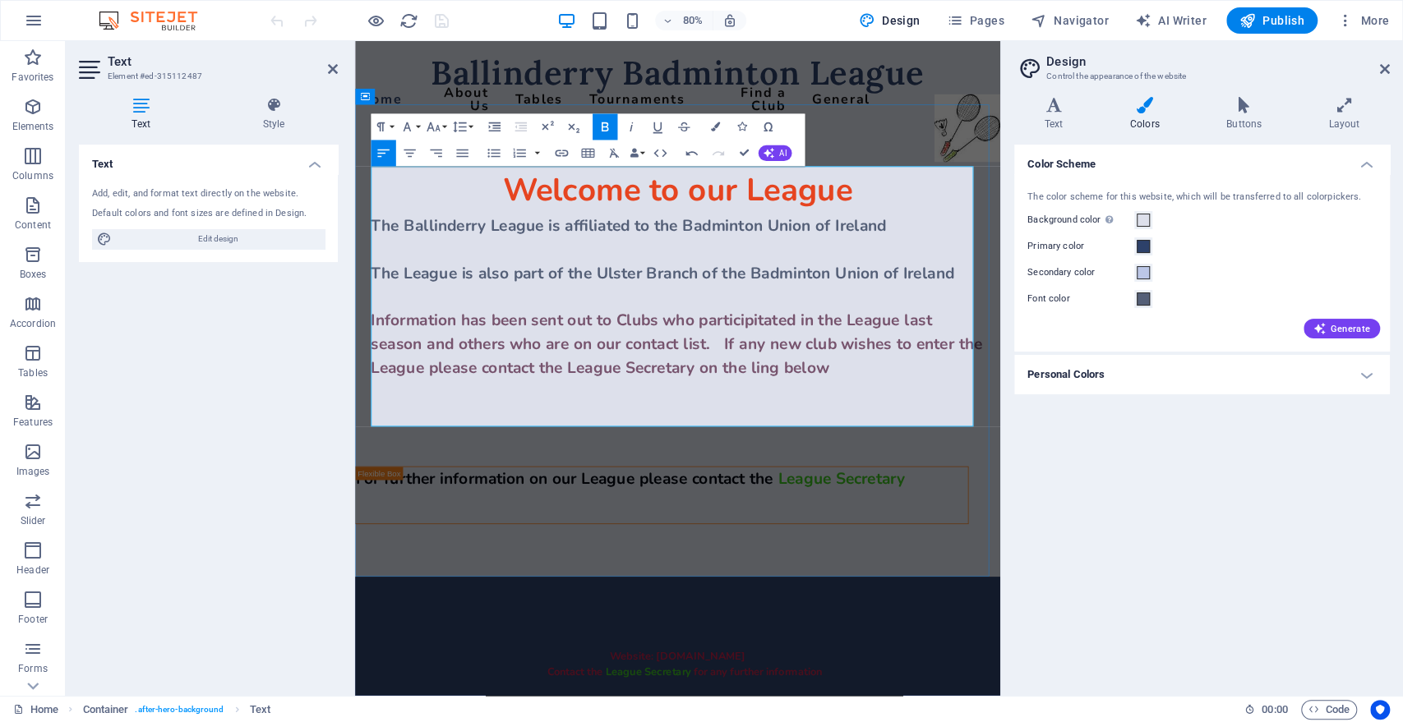
drag, startPoint x: 375, startPoint y: 386, endPoint x: 990, endPoint y: 444, distance: 617.3
click at [990, 444] on p "Information has been sent out to Clubs who participitated in the League last se…" at bounding box center [758, 419] width 767 height 89
click at [631, 125] on icon "button" at bounding box center [630, 126] width 3 height 9
click at [636, 120] on icon "button" at bounding box center [631, 127] width 16 height 16
click at [717, 122] on icon "button" at bounding box center [715, 126] width 9 height 9
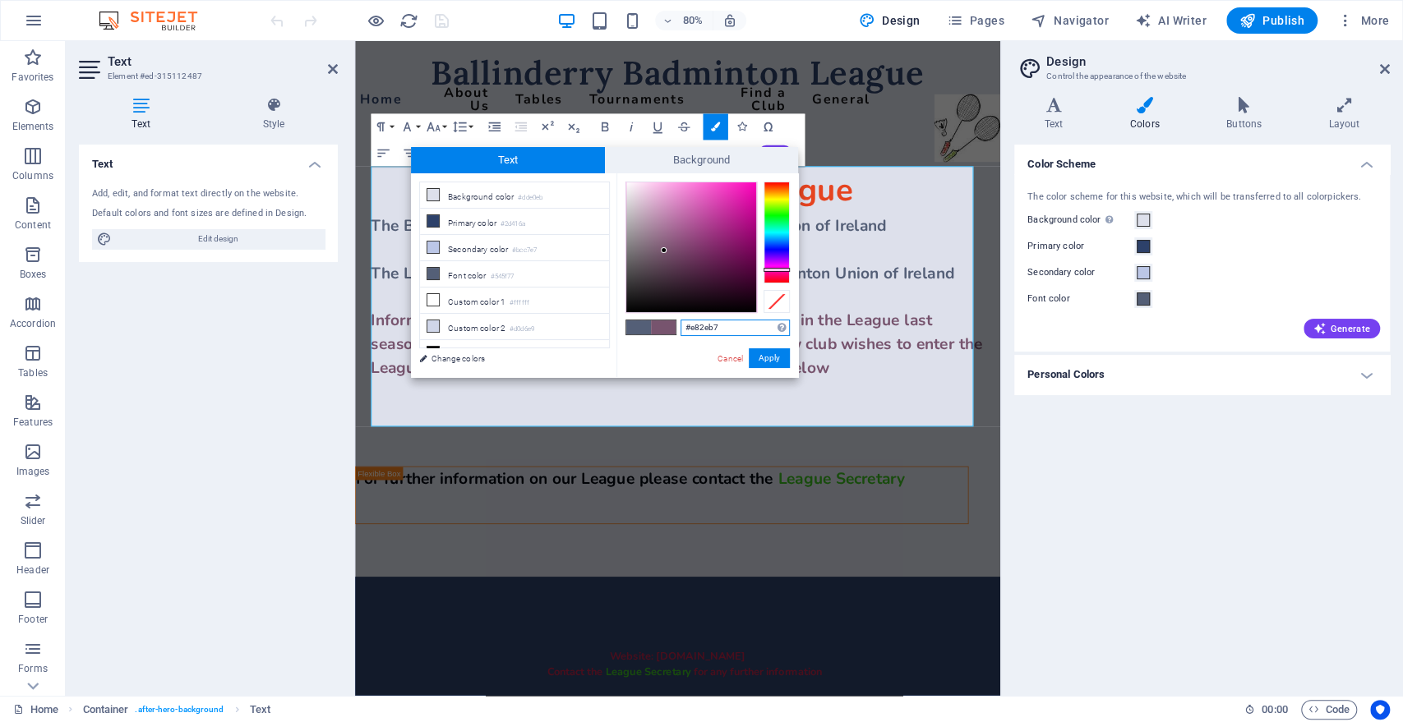
click at [730, 193] on div at bounding box center [691, 247] width 130 height 130
click at [762, 355] on button "Apply" at bounding box center [768, 358] width 41 height 20
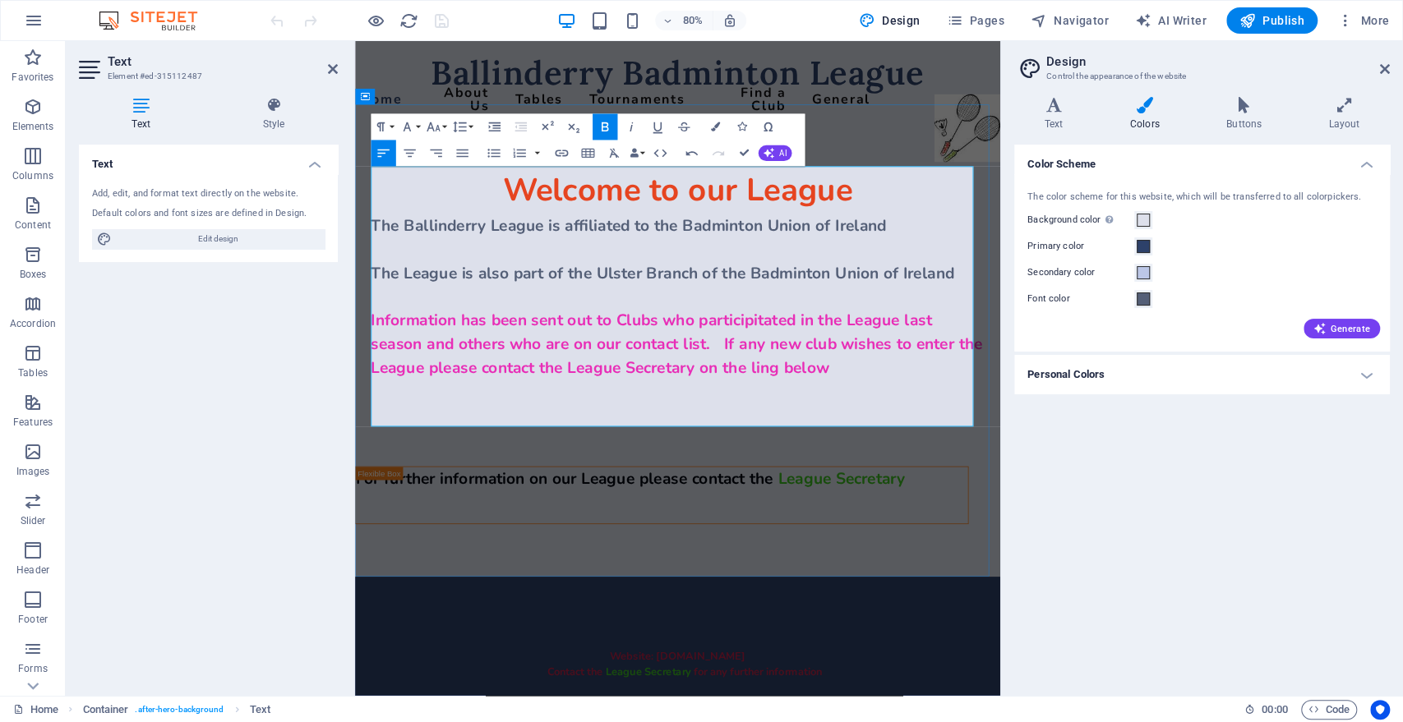
click at [876, 345] on p "The League is also part of the Ulster Branch of the Badminton Union of Ireland" at bounding box center [758, 331] width 767 height 30
drag, startPoint x: 381, startPoint y: 388, endPoint x: 1007, endPoint y: 451, distance: 629.3
click at [1010, 457] on p "Information has been sent out to Clubs who participitated in the League last se…" at bounding box center [758, 419] width 767 height 89
click at [717, 129] on icon "button" at bounding box center [715, 126] width 9 height 9
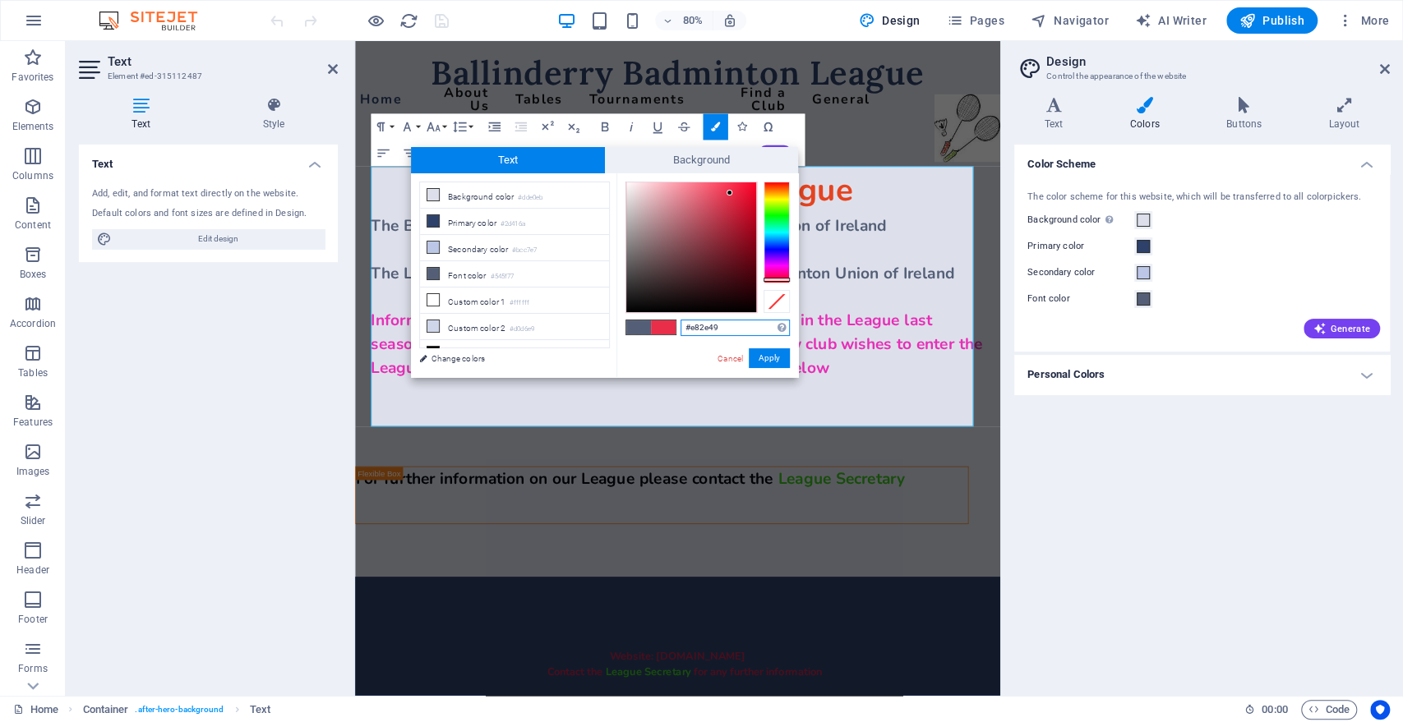
click at [772, 279] on div at bounding box center [776, 233] width 26 height 102
click at [763, 356] on button "Apply" at bounding box center [768, 358] width 41 height 20
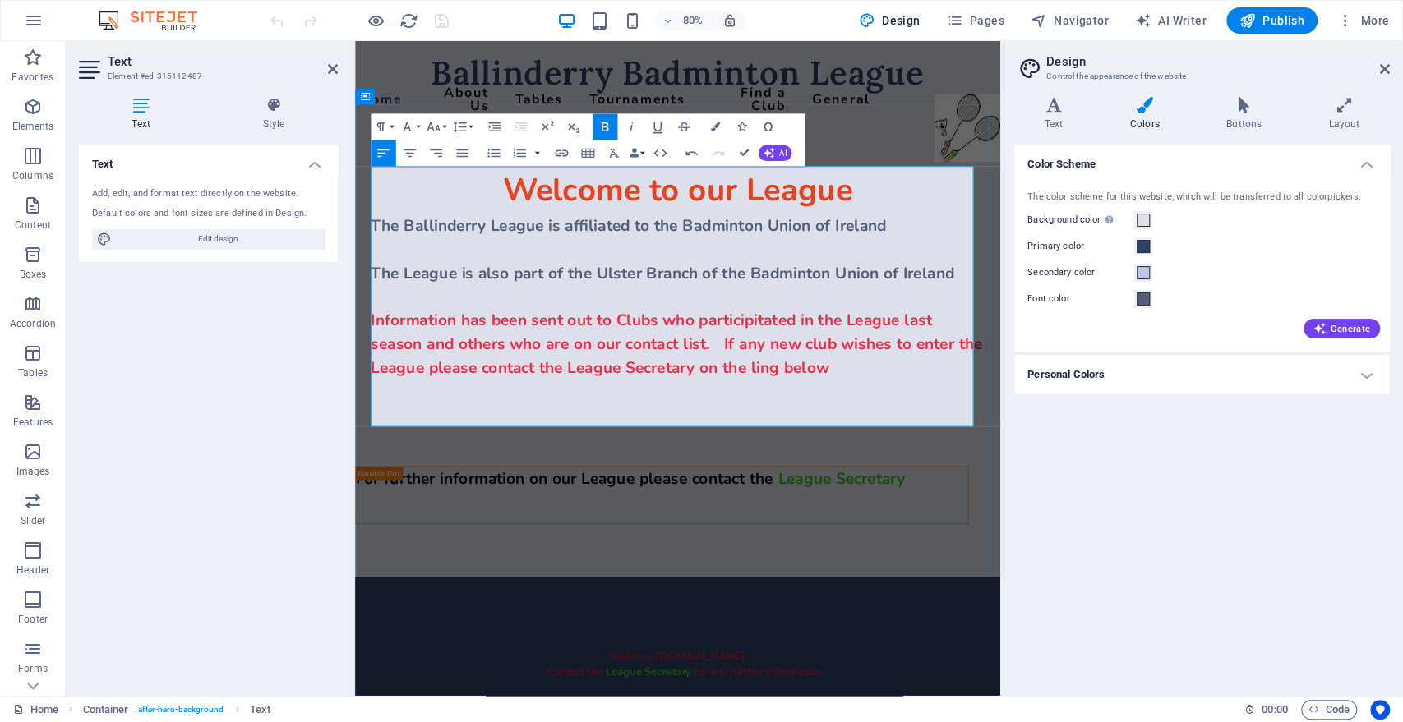
click at [875, 361] on p "​" at bounding box center [758, 361] width 767 height 30
drag, startPoint x: 375, startPoint y: 390, endPoint x: 997, endPoint y: 458, distance: 624.9
click at [997, 458] on p "Information has been sent out to Clubs who participitated in the League last se…" at bounding box center [758, 419] width 767 height 89
click at [716, 126] on icon "button" at bounding box center [715, 126] width 9 height 9
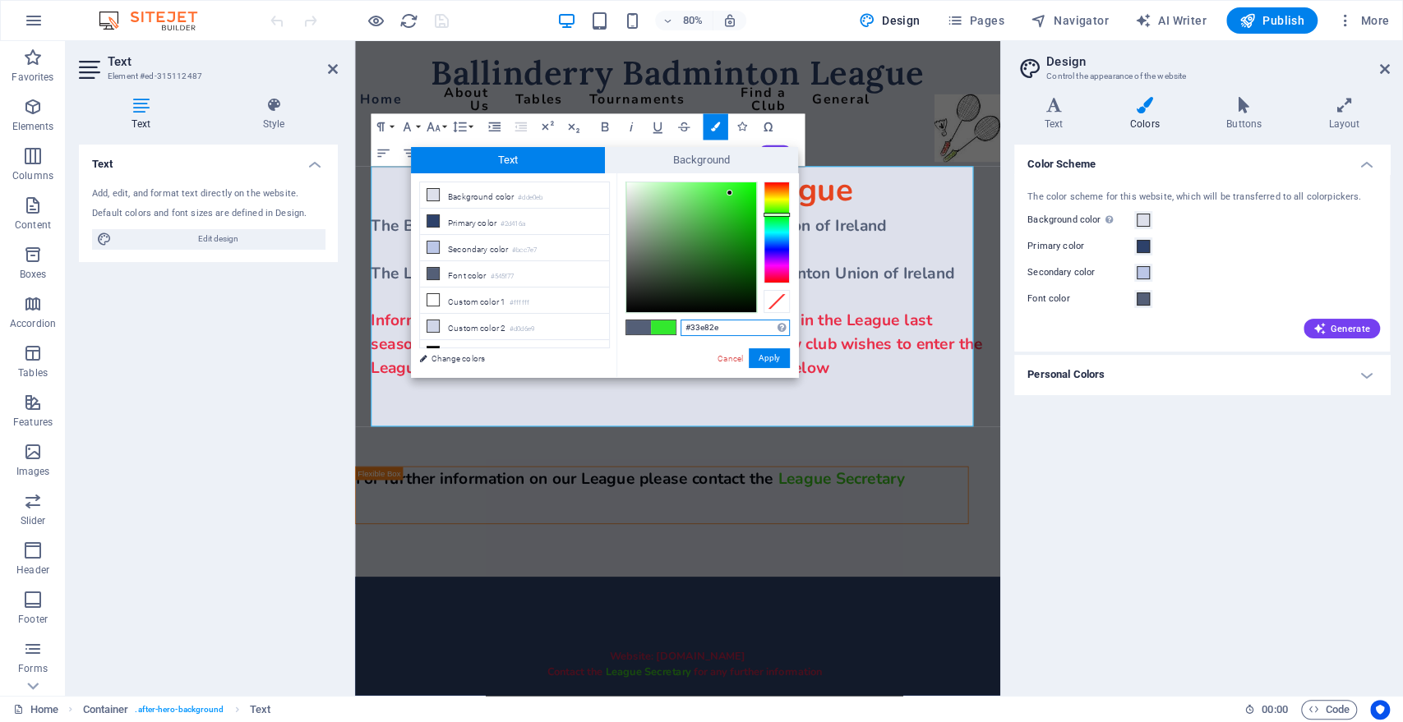
click at [785, 214] on div at bounding box center [776, 233] width 26 height 102
click at [756, 362] on button "Apply" at bounding box center [768, 358] width 41 height 20
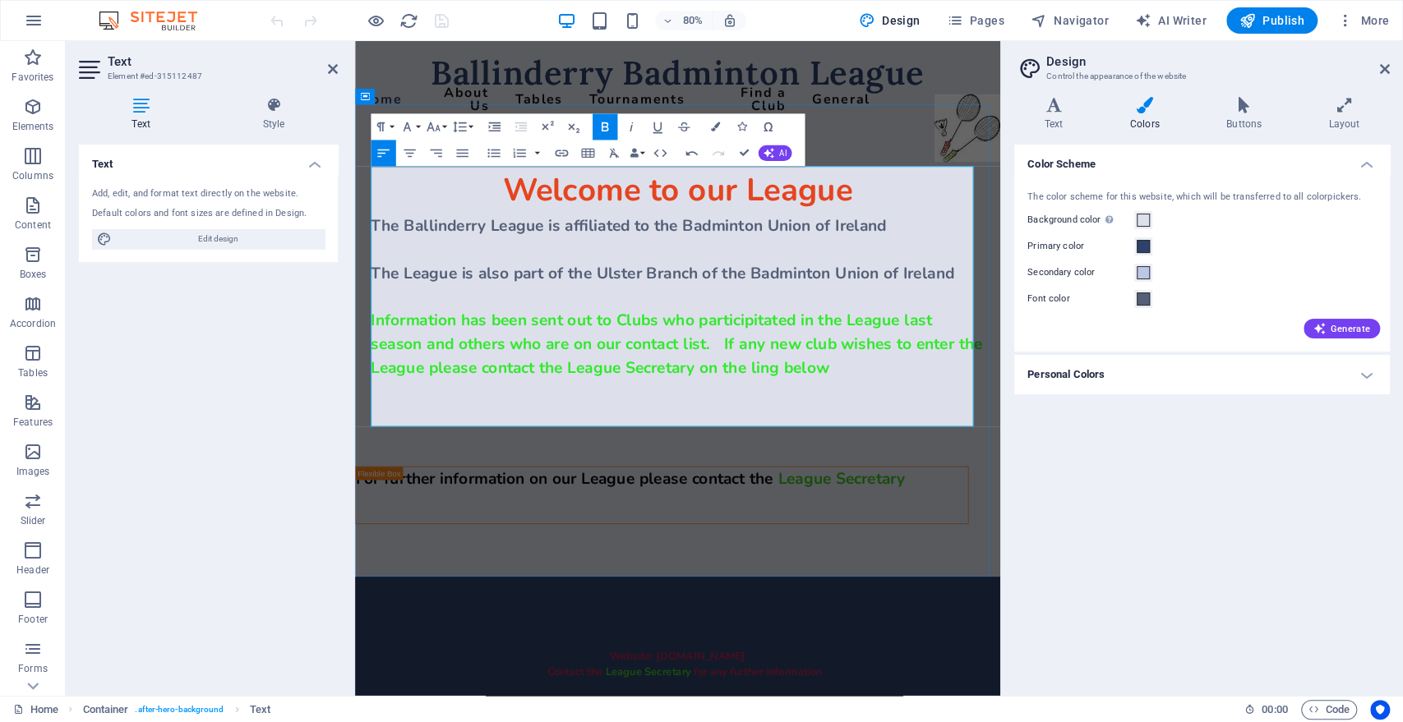
click at [863, 348] on p "​" at bounding box center [758, 361] width 767 height 30
drag, startPoint x: 375, startPoint y: 387, endPoint x: 993, endPoint y: 435, distance: 620.6
click at [1000, 452] on p "Information has been sent out to Clubs who participitated in the League last se…" at bounding box center [758, 419] width 767 height 89
click at [716, 130] on icon "button" at bounding box center [715, 126] width 9 height 9
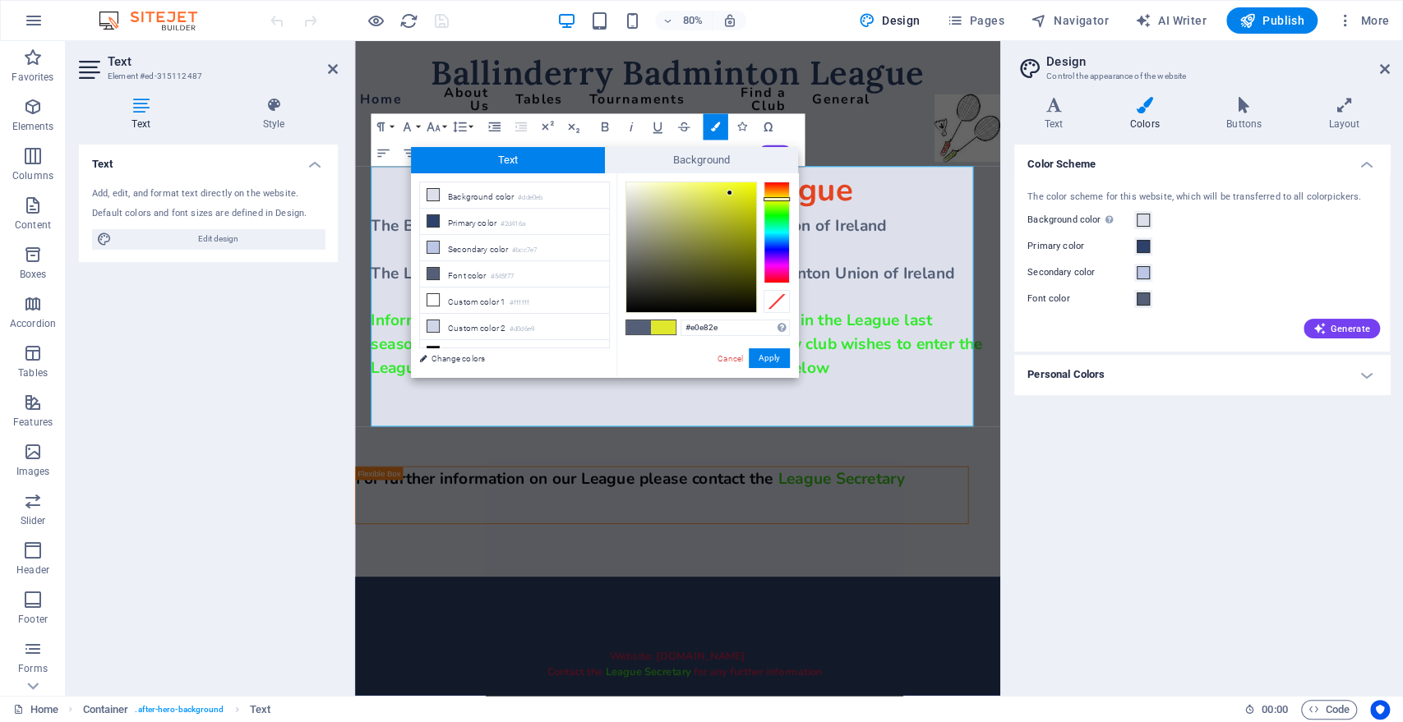
click at [780, 199] on div at bounding box center [776, 233] width 26 height 102
click at [757, 356] on button "Apply" at bounding box center [768, 358] width 41 height 20
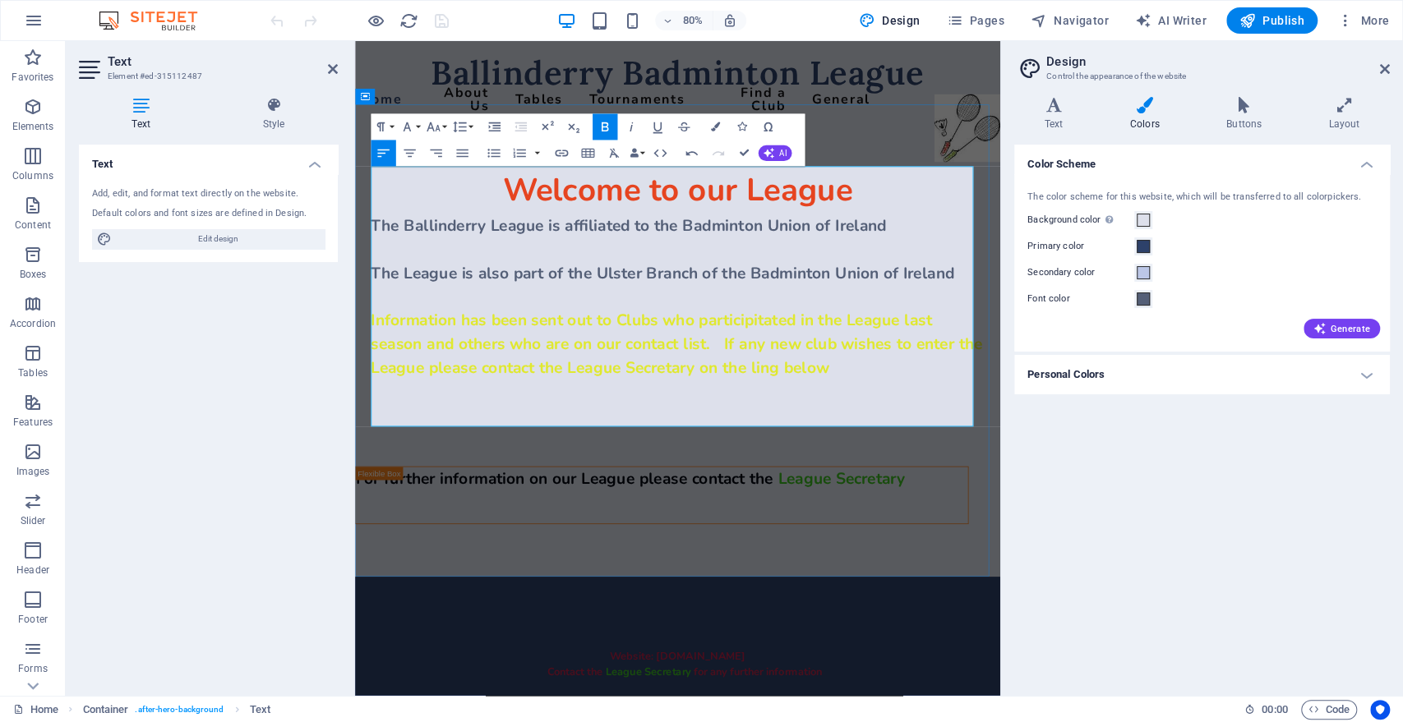
click at [810, 362] on p "​" at bounding box center [758, 361] width 767 height 30
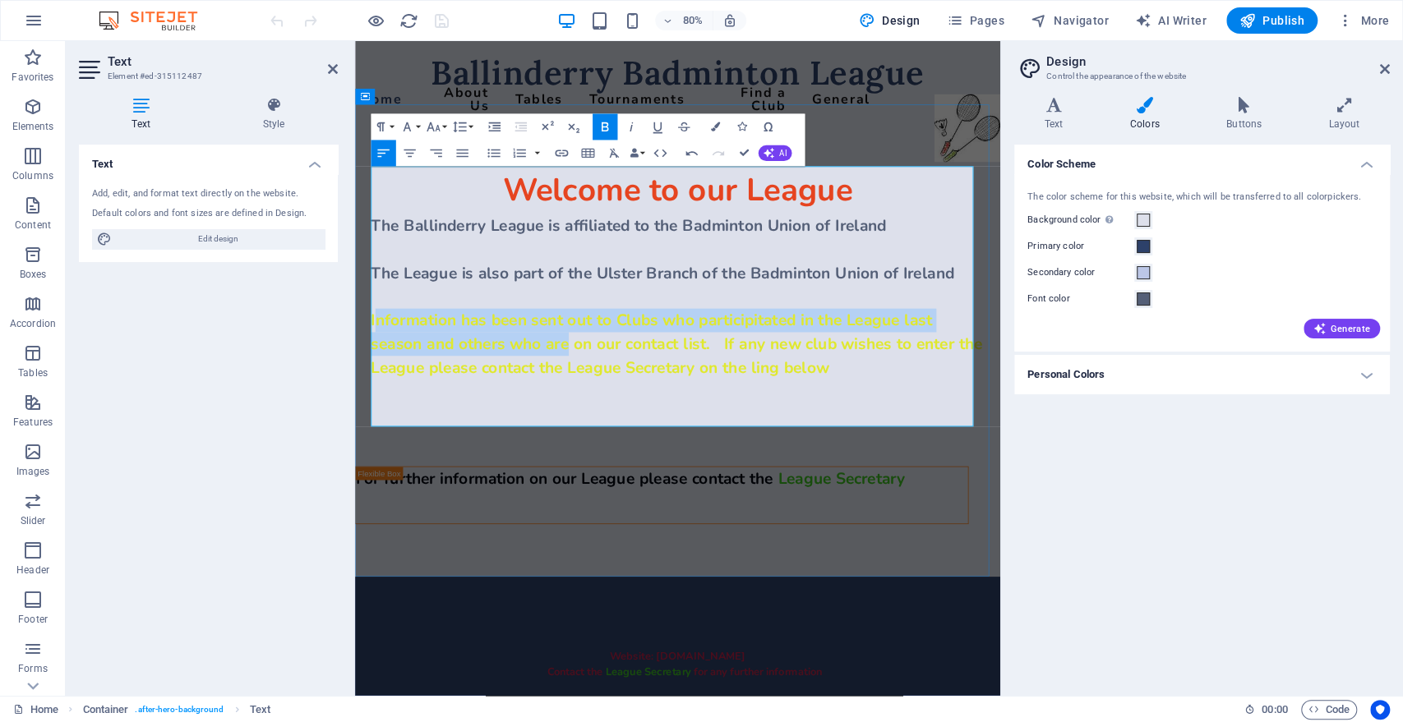
drag, startPoint x: 376, startPoint y: 386, endPoint x: 616, endPoint y: 431, distance: 244.1
click at [616, 431] on span "Information has been sent out to Clubs who participitated in the League last se…" at bounding box center [757, 419] width 764 height 85
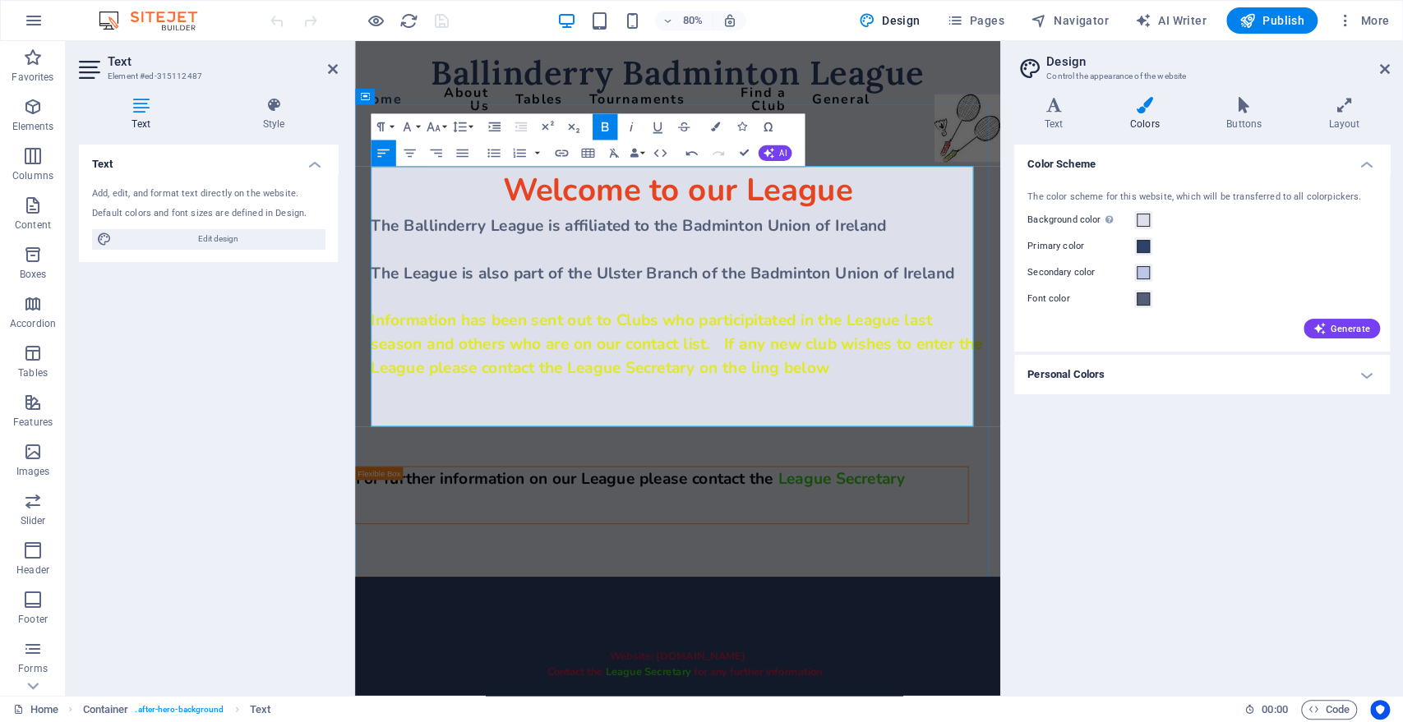
click at [431, 368] on p "​" at bounding box center [758, 361] width 767 height 30
drag, startPoint x: 376, startPoint y: 383, endPoint x: 402, endPoint y: 391, distance: 26.8
click at [402, 391] on span "Information has been sent out to Clubs who participitated in the League last se…" at bounding box center [757, 419] width 764 height 85
click at [380, 385] on span "Information has been sent out to Clubs who participitated in the League last se…" at bounding box center [757, 419] width 764 height 85
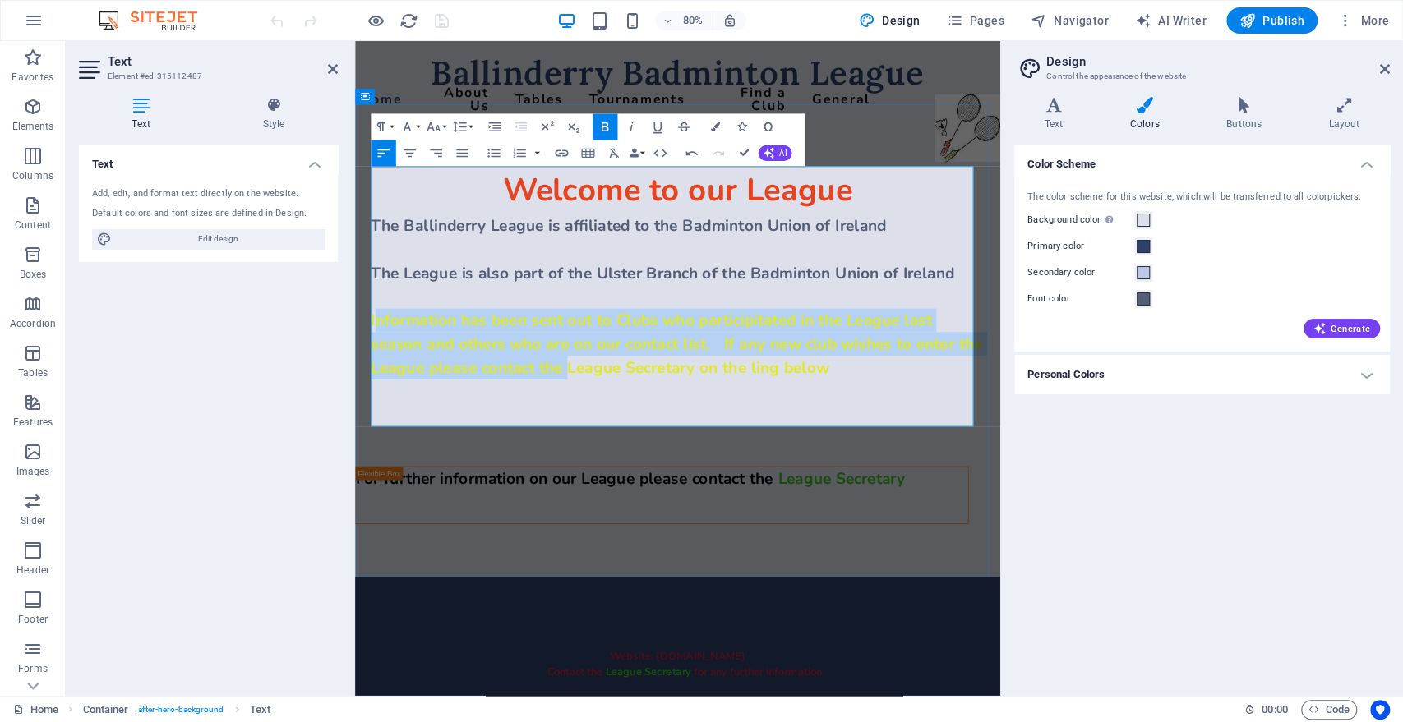
drag, startPoint x: 377, startPoint y: 386, endPoint x: 656, endPoint y: 458, distance: 288.4
click at [656, 458] on span "Information has been sent out to Clubs who participitated in the League last se…" at bounding box center [757, 419] width 764 height 85
drag, startPoint x: 376, startPoint y: 386, endPoint x: 1016, endPoint y: 454, distance: 642.8
click at [1016, 454] on p "Information has been sent out to Clubs who participitated in the League last se…" at bounding box center [758, 419] width 767 height 89
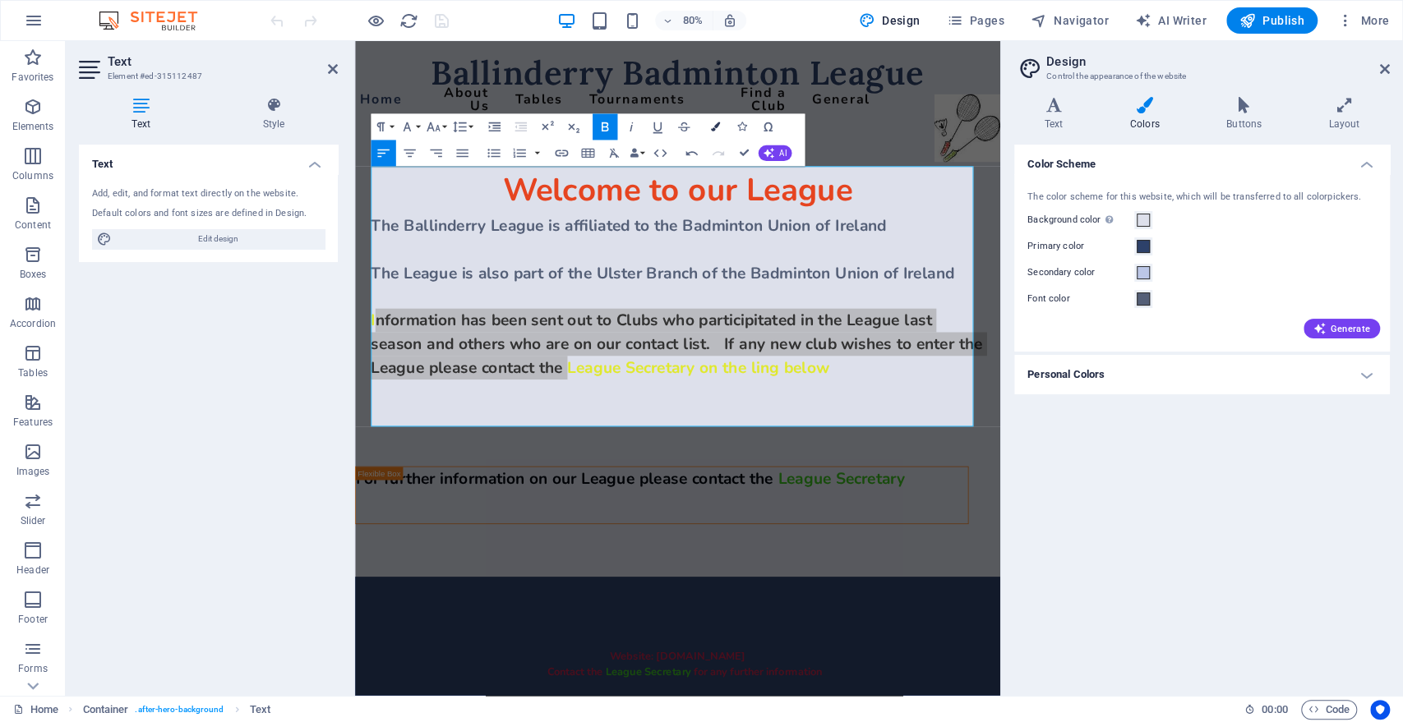
click at [716, 127] on icon "button" at bounding box center [715, 126] width 9 height 9
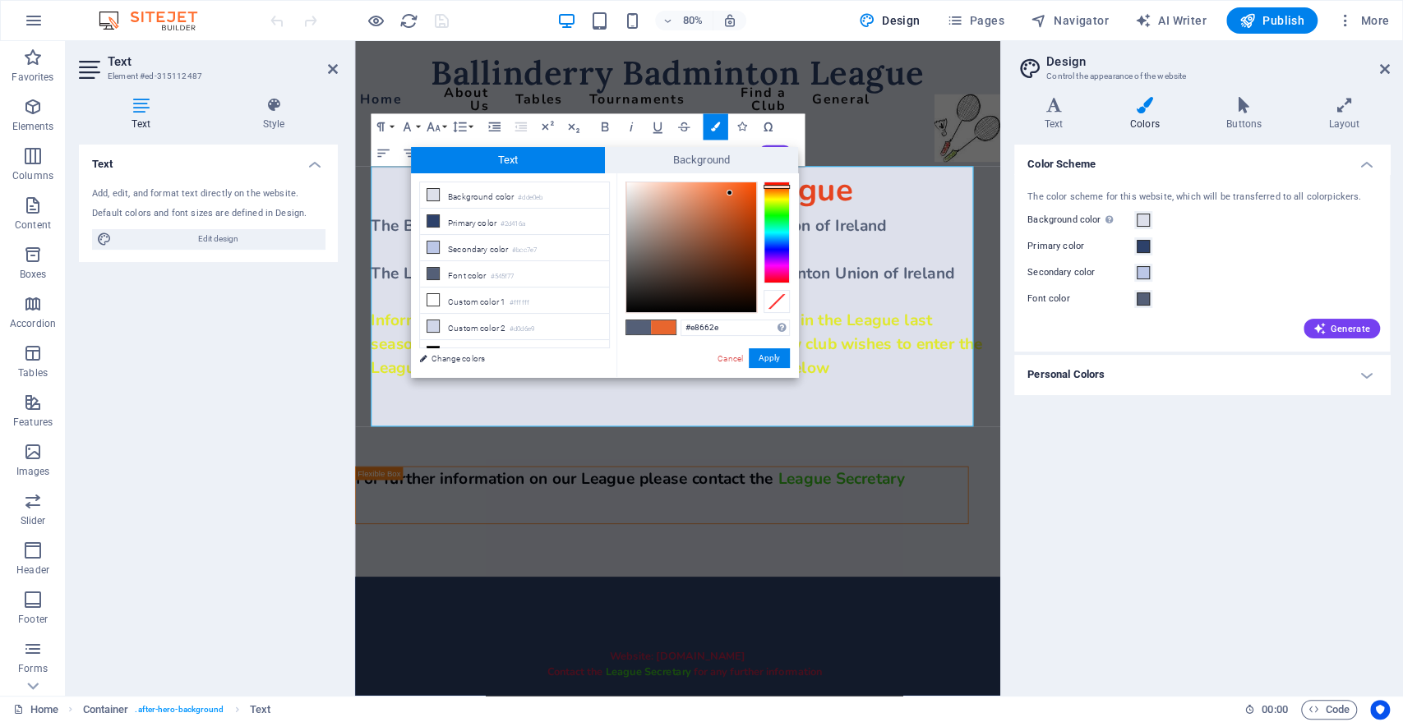
click at [781, 187] on div at bounding box center [776, 233] width 26 height 102
type input "#f35e1c"
click at [740, 187] on div at bounding box center [691, 247] width 130 height 130
click at [771, 360] on button "Apply" at bounding box center [768, 358] width 41 height 20
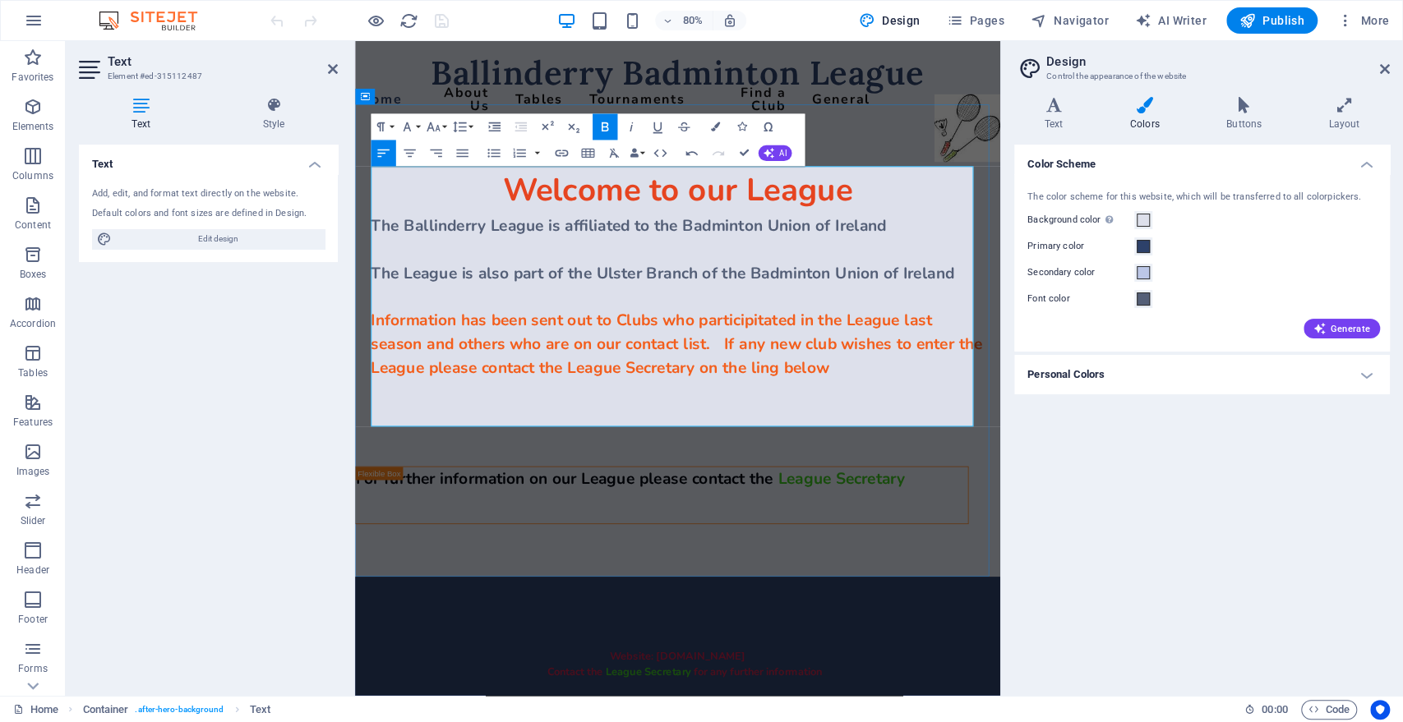
click at [935, 349] on p "​" at bounding box center [758, 361] width 767 height 30
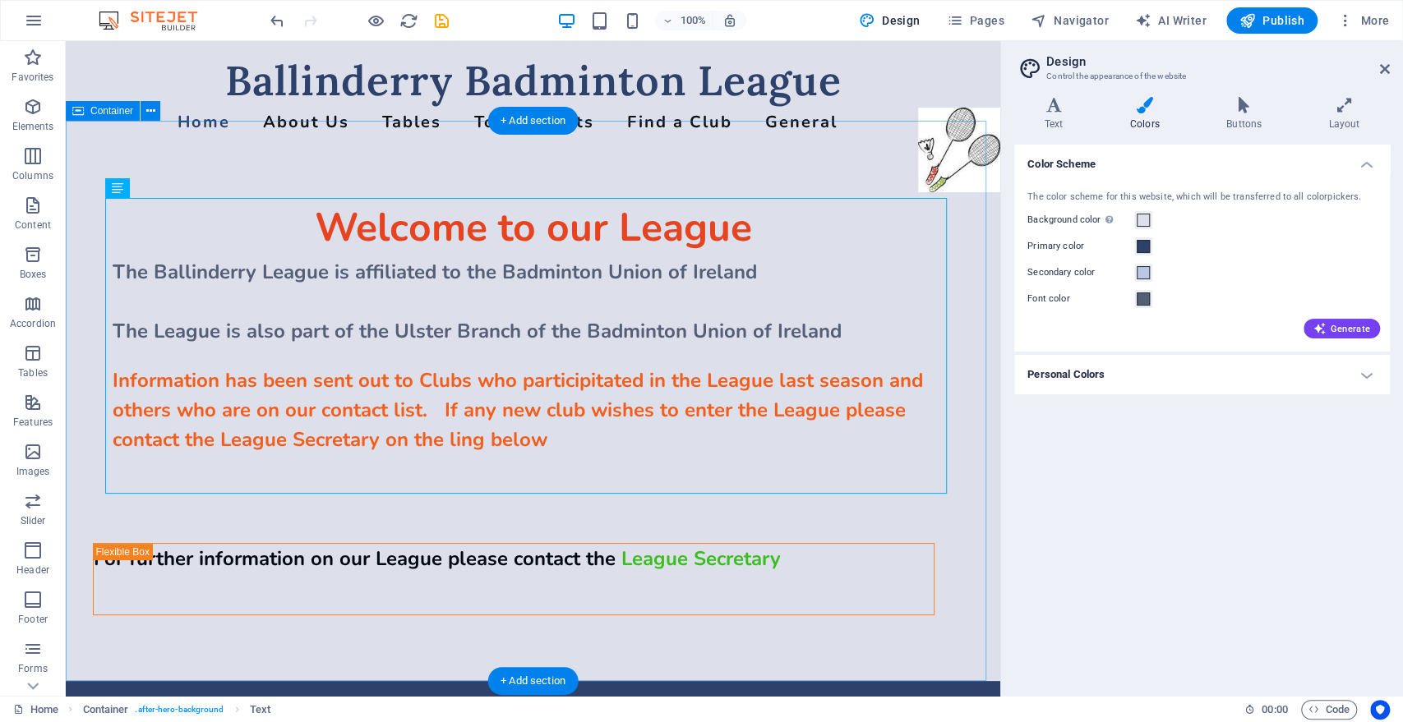
click at [814, 170] on div "Welcome to our League The Ballinderry League is affiliated to the Badminton Uni…" at bounding box center [533, 401] width 934 height 560
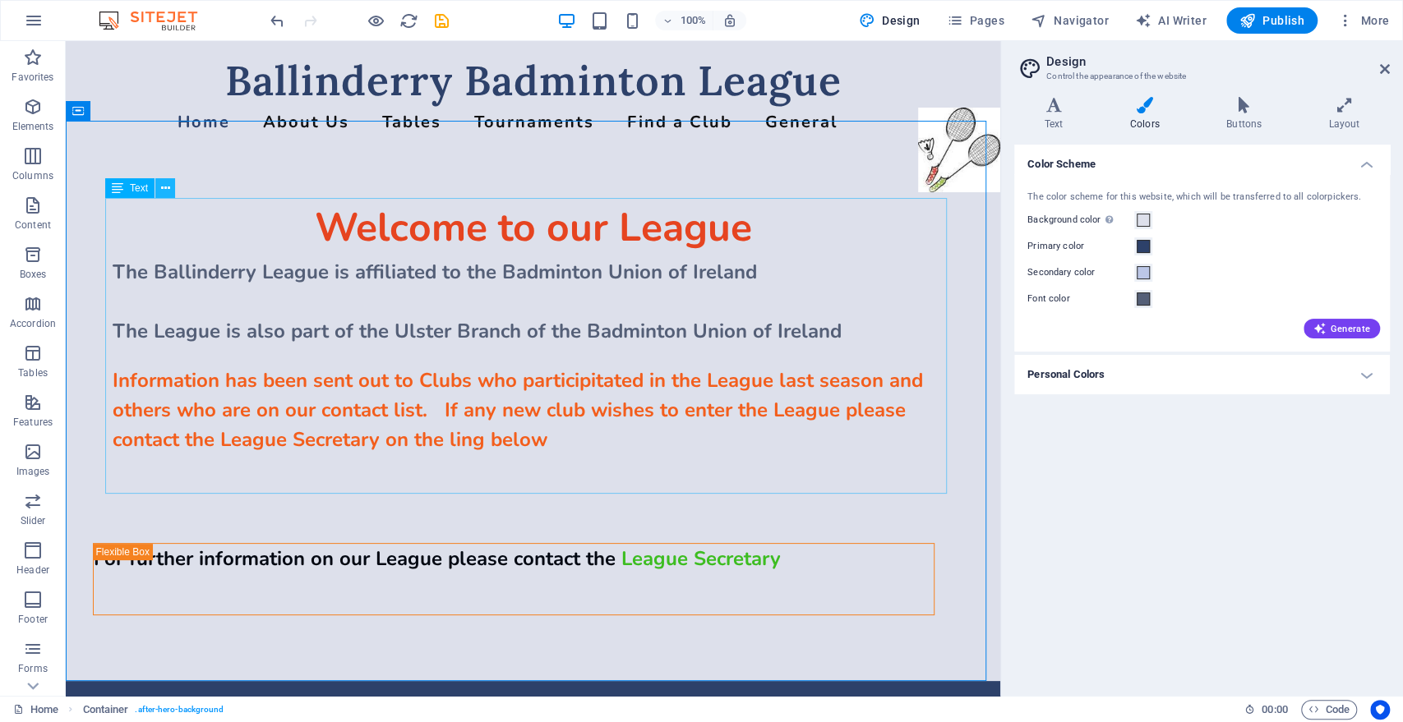
click at [164, 190] on icon at bounding box center [165, 188] width 9 height 17
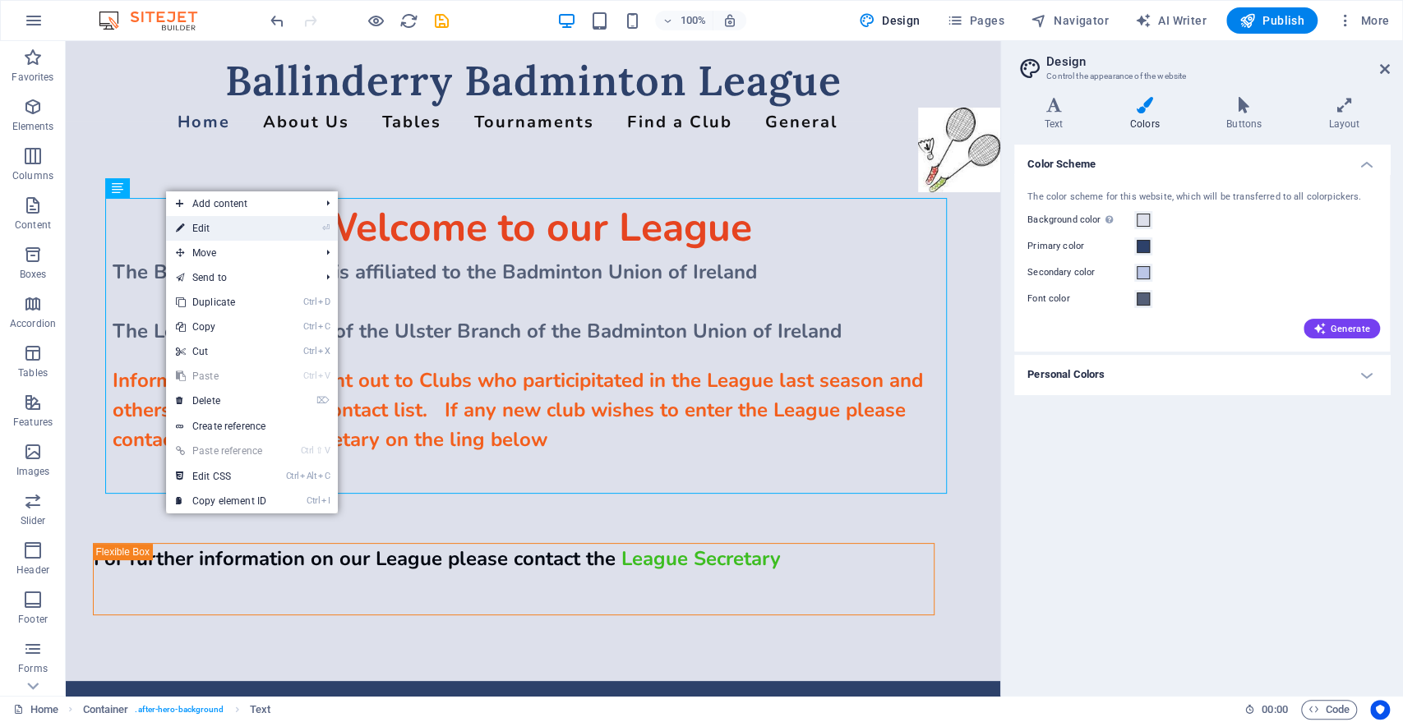
click at [190, 229] on link "⏎ Edit" at bounding box center [221, 228] width 110 height 25
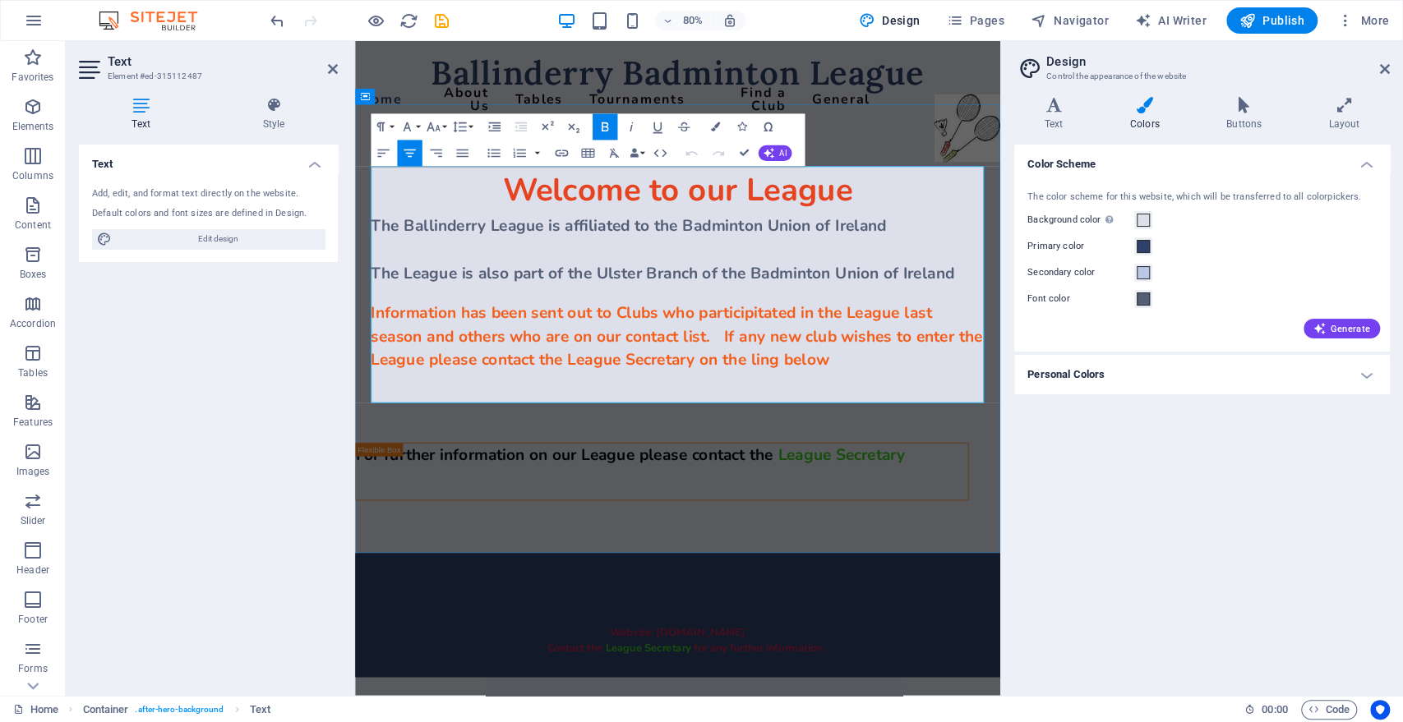
click at [877, 435] on span "Information has been sent out to Clubs who participitated in the League last se…" at bounding box center [757, 409] width 764 height 85
drag, startPoint x: 740, startPoint y: 149, endPoint x: 675, endPoint y: 107, distance: 78.0
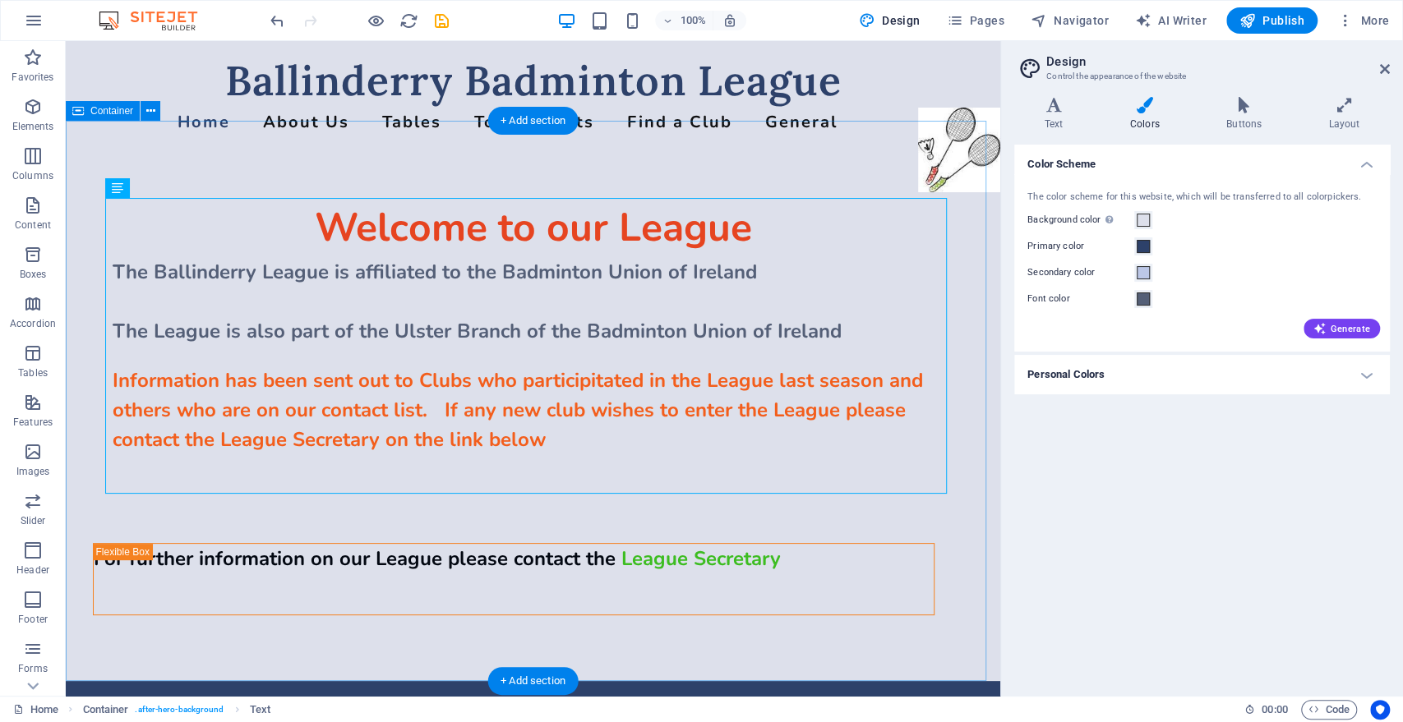
click at [789, 177] on div "Welcome to our League The Ballinderry League is affiliated to the Badminton Uni…" at bounding box center [533, 401] width 934 height 560
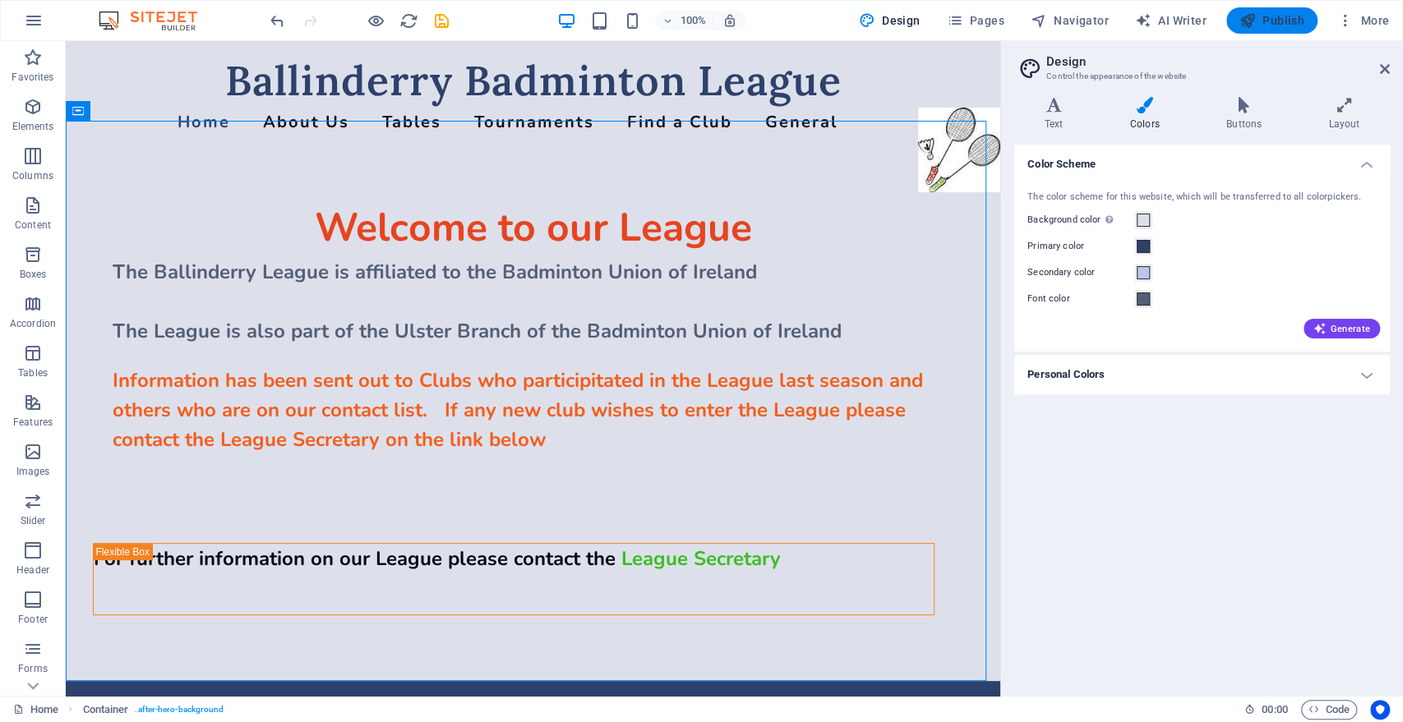
click at [1269, 17] on span "Publish" at bounding box center [1271, 20] width 65 height 16
